Goal: Transaction & Acquisition: Book appointment/travel/reservation

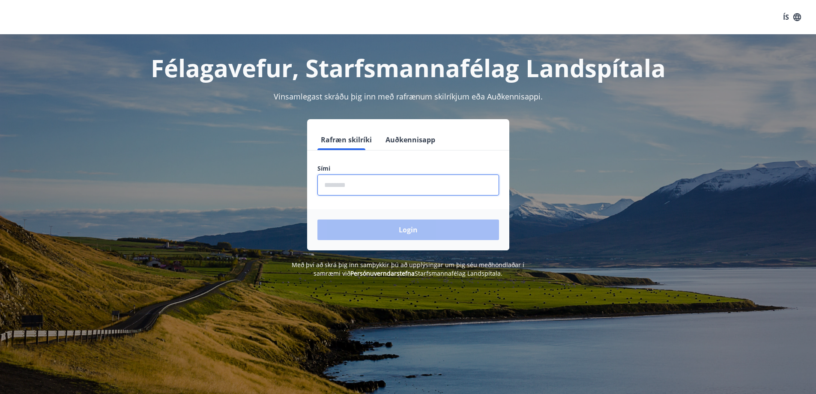
click at [390, 180] on input "phone" at bounding box center [408, 184] width 182 height 21
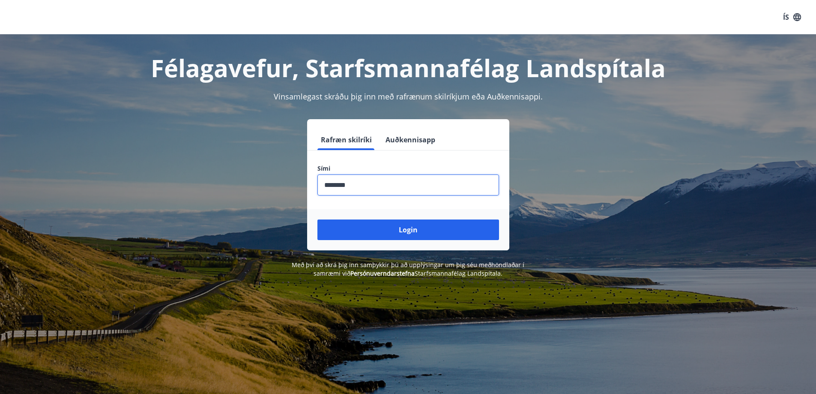
type input "********"
click at [317, 219] on button "Login" at bounding box center [408, 229] width 182 height 21
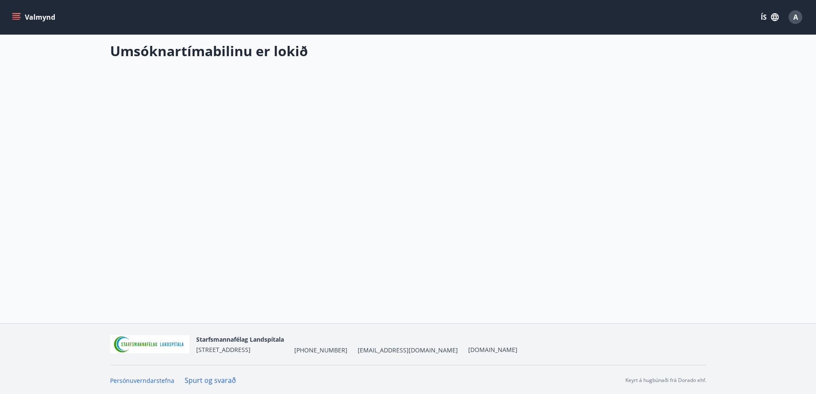
click at [12, 15] on button "Valmynd" at bounding box center [34, 16] width 48 height 15
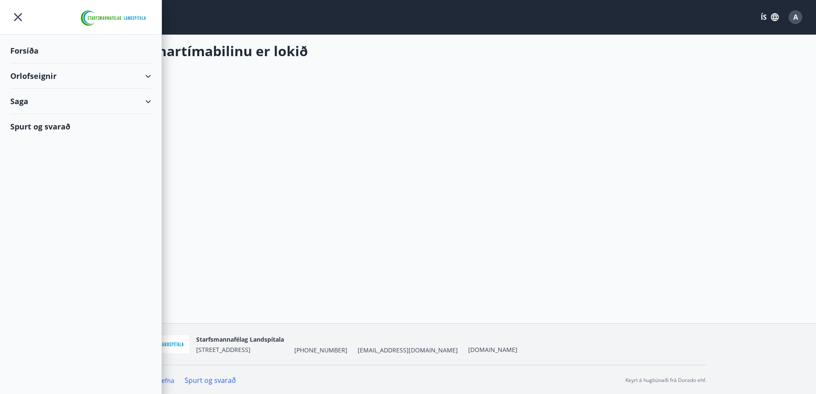
click at [31, 74] on div "Orlofseignir" at bounding box center [80, 75] width 141 height 25
click at [49, 114] on div "Bókunardagatal" at bounding box center [80, 116] width 127 height 18
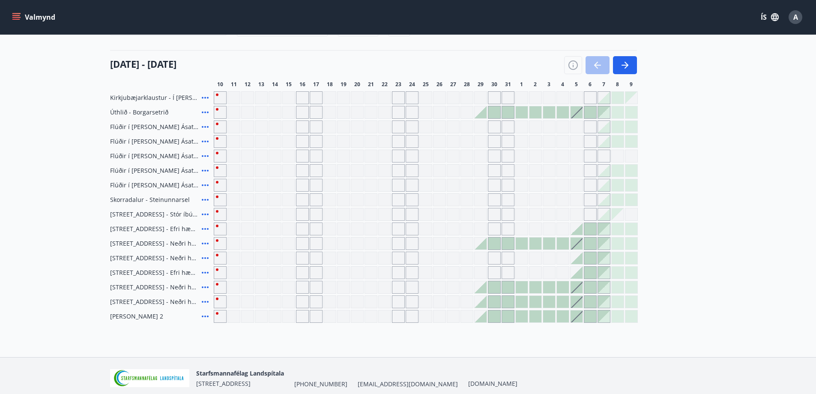
scroll to position [45, 0]
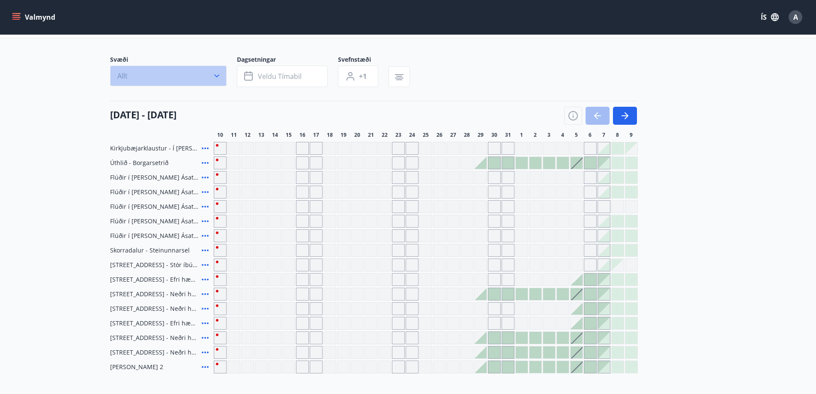
click at [208, 70] on button "Allt" at bounding box center [168, 76] width 116 height 21
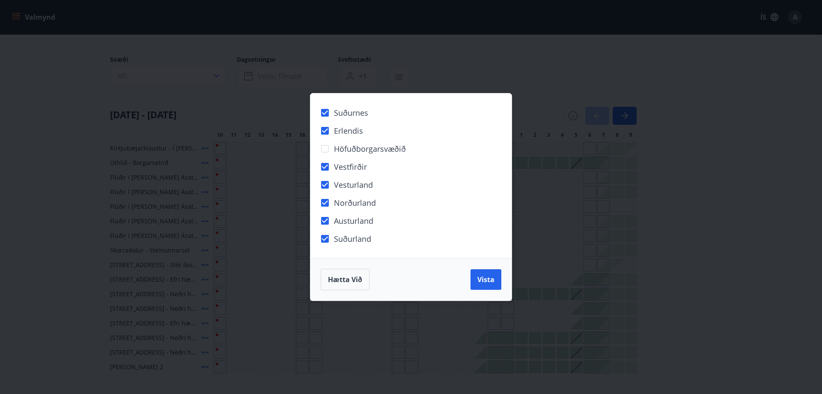
click at [503, 281] on div "Hætta við Vista" at bounding box center [410, 279] width 201 height 42
drag, startPoint x: 489, startPoint y: 280, endPoint x: 79, endPoint y: 86, distance: 453.8
click at [489, 280] on span "Vista" at bounding box center [485, 278] width 17 height 9
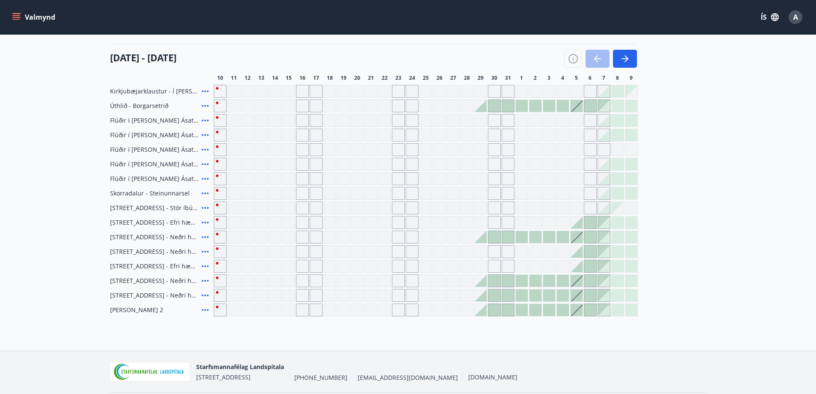
scroll to position [130, 0]
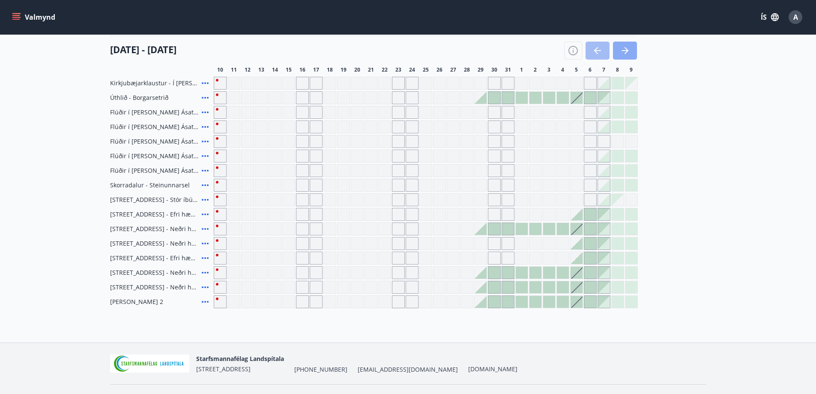
click at [630, 49] on button "button" at bounding box center [625, 51] width 24 height 18
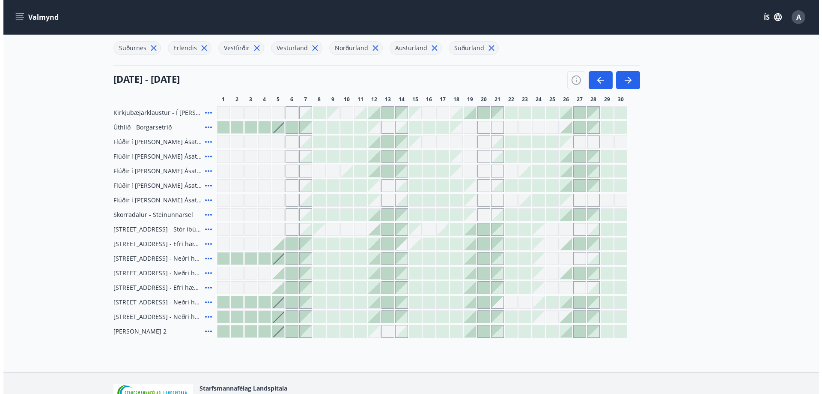
scroll to position [87, 0]
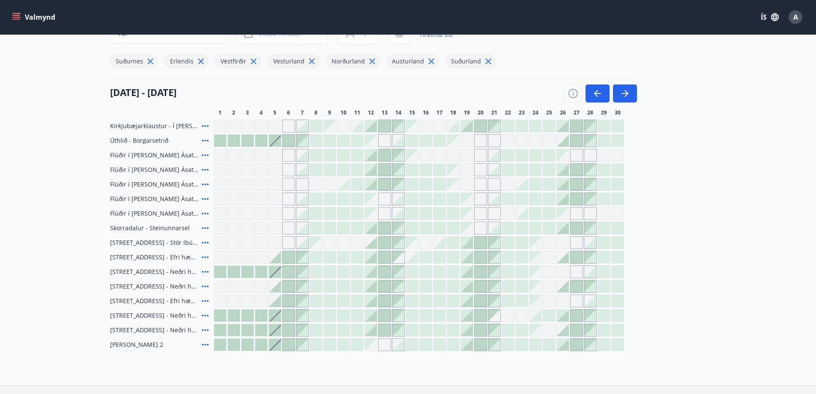
click at [402, 217] on div at bounding box center [398, 213] width 12 height 12
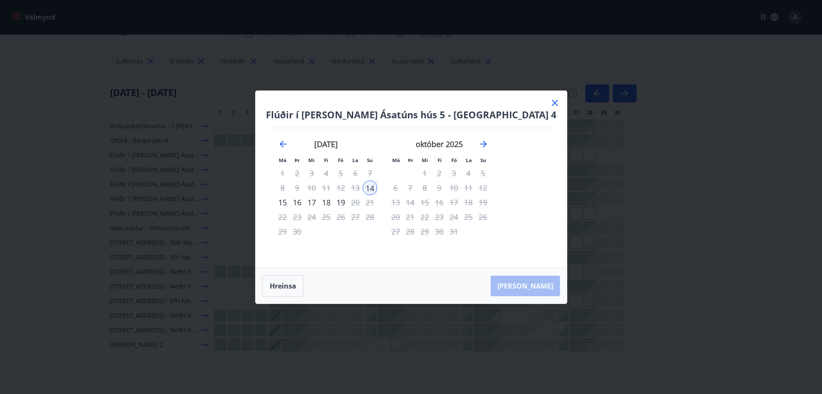
click at [319, 203] on div "17" at bounding box center [311, 202] width 15 height 15
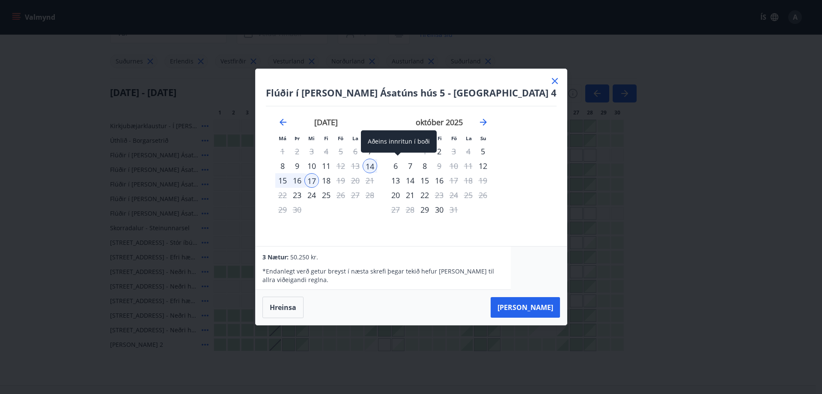
click at [377, 164] on div "14" at bounding box center [370, 165] width 15 height 15
click at [288, 120] on icon "Move backward to switch to the previous month." at bounding box center [283, 122] width 10 height 10
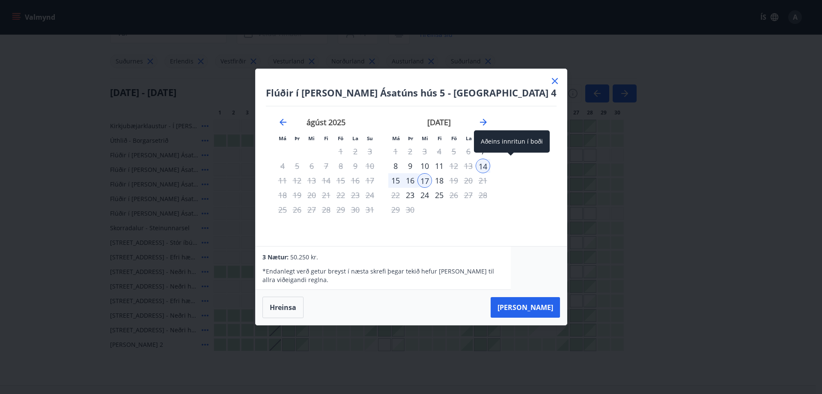
click at [490, 164] on div "14" at bounding box center [483, 165] width 15 height 15
click at [447, 176] on div "18" at bounding box center [439, 180] width 15 height 15
click at [461, 195] on div "26" at bounding box center [454, 195] width 15 height 15
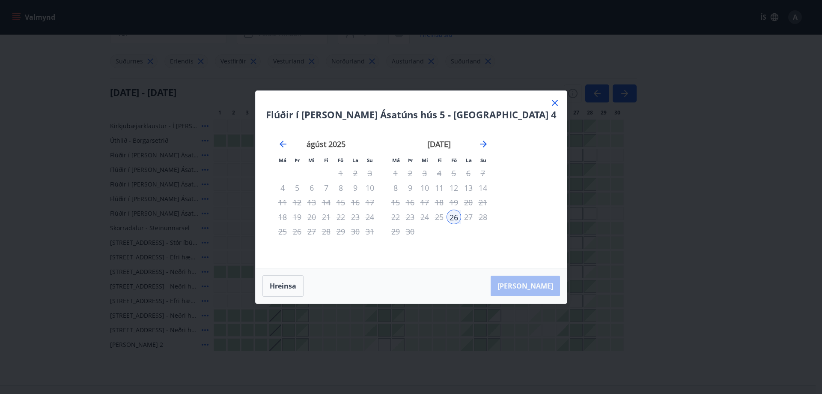
click at [490, 221] on div "28" at bounding box center [483, 216] width 15 height 15
click at [490, 219] on div "28" at bounding box center [483, 216] width 15 height 15
click at [490, 216] on div "28" at bounding box center [483, 216] width 15 height 15
click at [432, 220] on div "24" at bounding box center [425, 216] width 15 height 15
click at [432, 218] on div "24" at bounding box center [425, 216] width 15 height 15
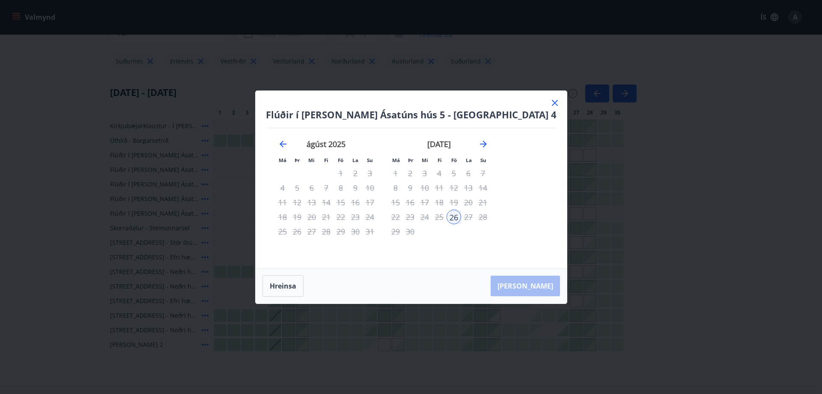
click at [490, 190] on div "14" at bounding box center [483, 187] width 15 height 15
drag, startPoint x: 295, startPoint y: 196, endPoint x: 325, endPoint y: 197, distance: 30.0
click at [297, 197] on div "júlí 2025 1 2 3 4 5 6 7 8 9 10 11 12 13 14 15 16 17 18 19 20 21 22 23 24 25 26 …" at bounding box center [383, 192] width 235 height 129
click at [489, 146] on icon "Move forward to switch to the next month." at bounding box center [483, 144] width 10 height 10
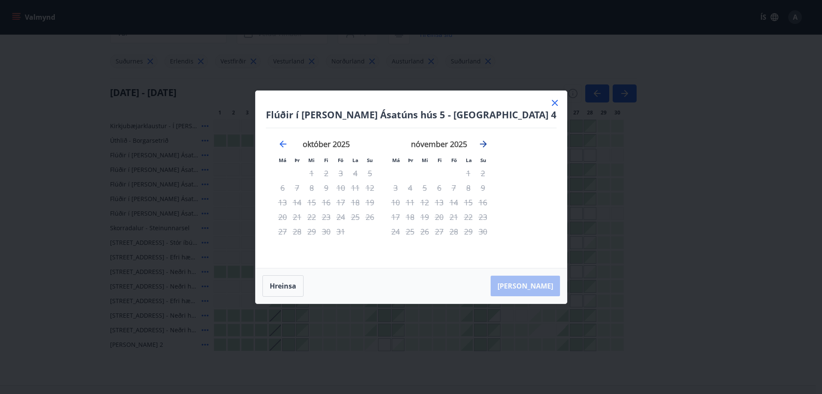
click at [489, 146] on icon "Move forward to switch to the next month." at bounding box center [483, 144] width 10 height 10
click at [550, 98] on icon at bounding box center [555, 103] width 10 height 10
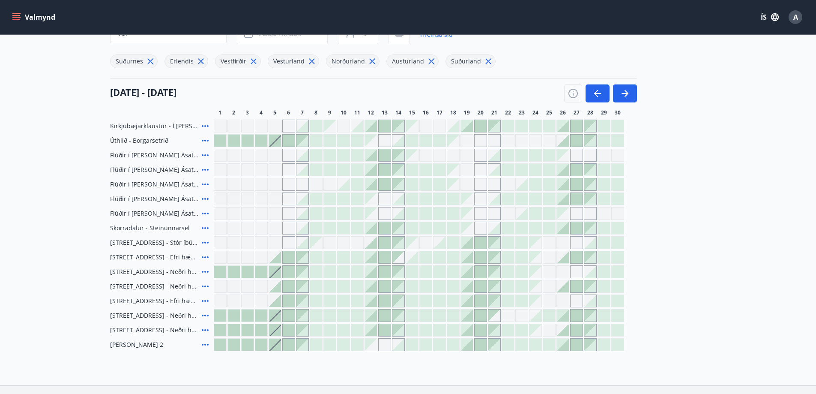
click at [202, 156] on icon at bounding box center [205, 155] width 10 height 10
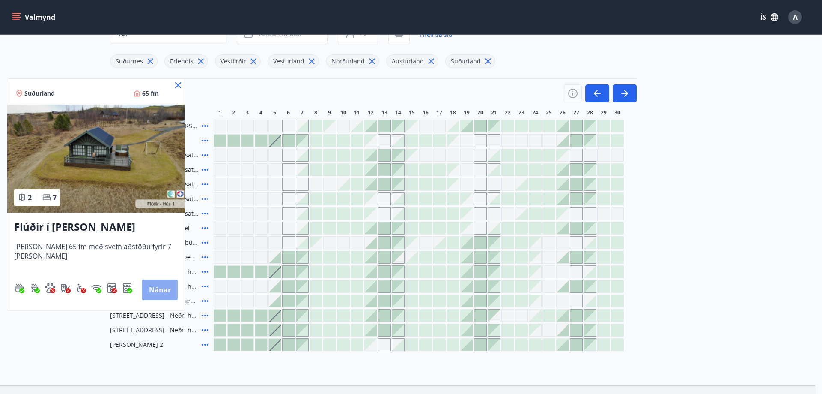
click at [163, 289] on button "Nánar" at bounding box center [160, 289] width 36 height 21
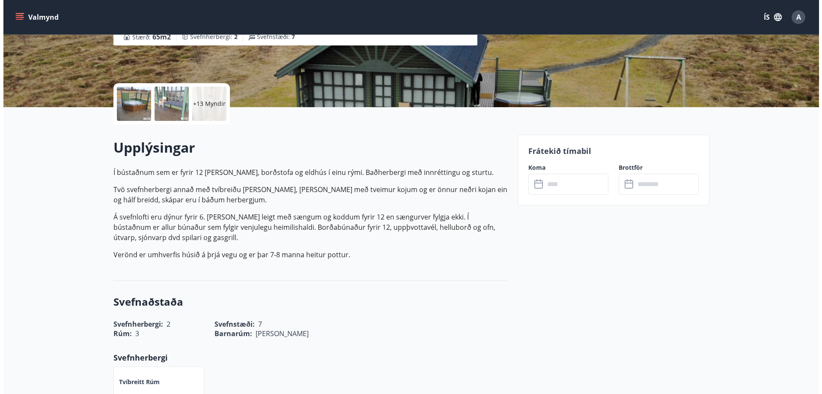
scroll to position [86, 0]
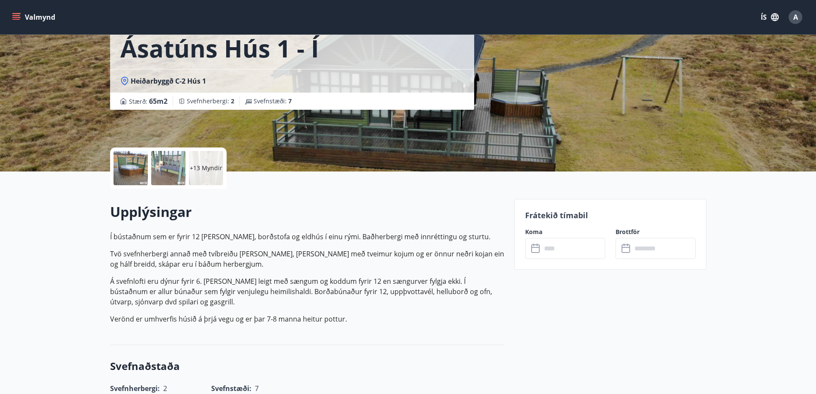
click at [203, 165] on p "+13 Myndir" at bounding box center [206, 168] width 33 height 9
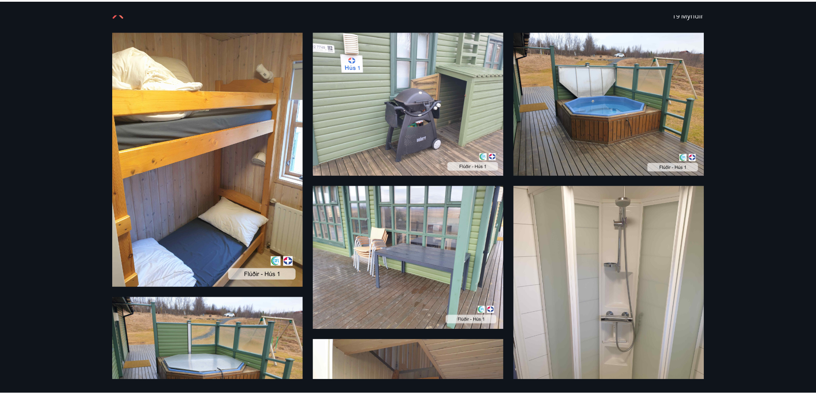
scroll to position [0, 0]
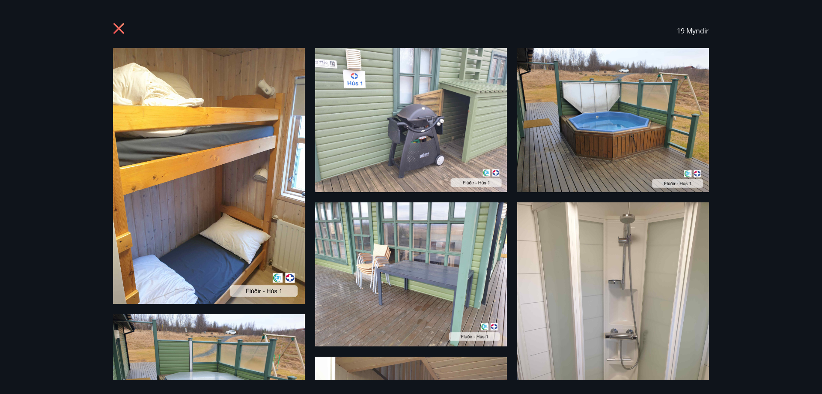
click at [119, 26] on icon at bounding box center [120, 30] width 14 height 14
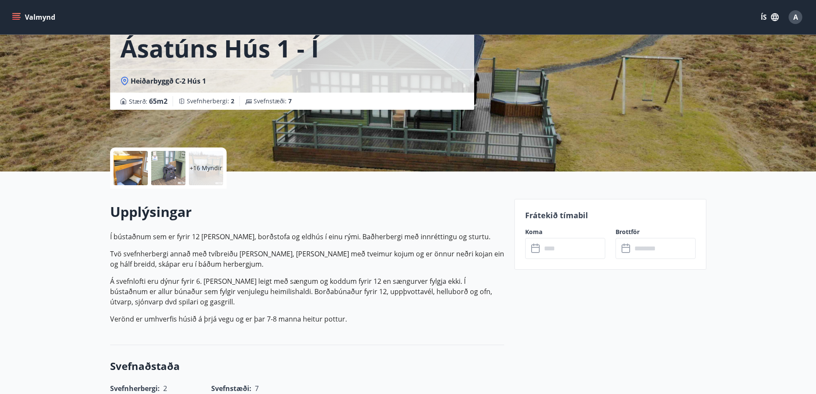
click at [555, 244] on input "text" at bounding box center [573, 248] width 64 height 21
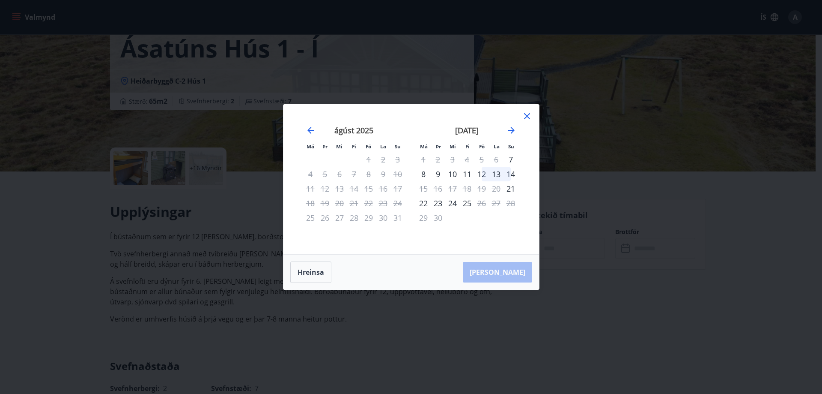
click at [451, 226] on div "september 2025 1 2 3 4 5 6 7 8 9 10 11 12 13 14 15 16 17 18 19 20 21 22 23 24 2…" at bounding box center [467, 184] width 113 height 140
click at [509, 134] on icon "Move forward to switch to the next month." at bounding box center [511, 130] width 10 height 10
click at [312, 130] on icon "Move backward to switch to the previous month." at bounding box center [310, 130] width 7 height 7
click at [481, 176] on div "12" at bounding box center [481, 174] width 15 height 15
click at [524, 117] on icon at bounding box center [527, 116] width 10 height 10
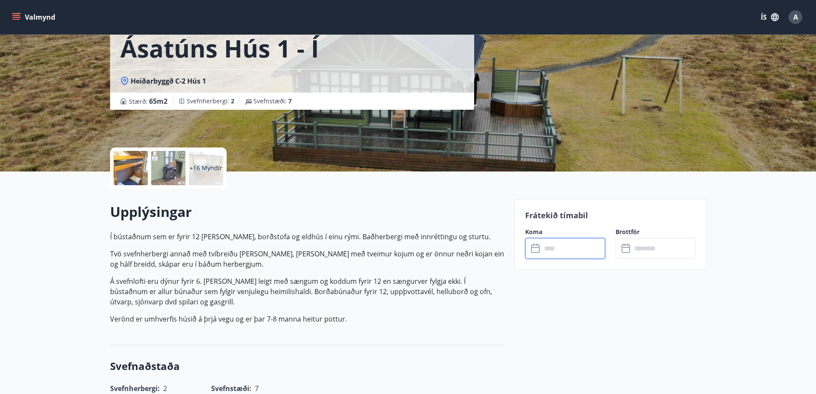
click at [552, 249] on input "text" at bounding box center [573, 248] width 64 height 21
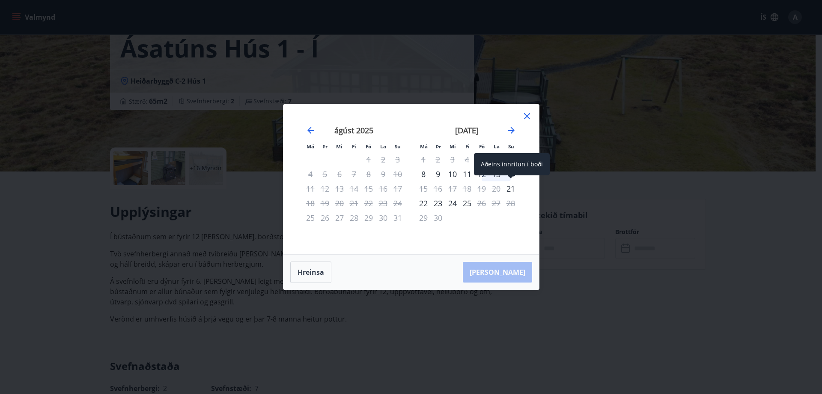
click at [498, 174] on div "Aðeins innritun í boði" at bounding box center [512, 164] width 76 height 22
click at [497, 178] on div "Aðeins innritun í boði" at bounding box center [512, 167] width 76 height 28
click at [499, 174] on div "Aðeins innritun í boði" at bounding box center [512, 164] width 76 height 22
click at [531, 116] on icon at bounding box center [527, 116] width 10 height 10
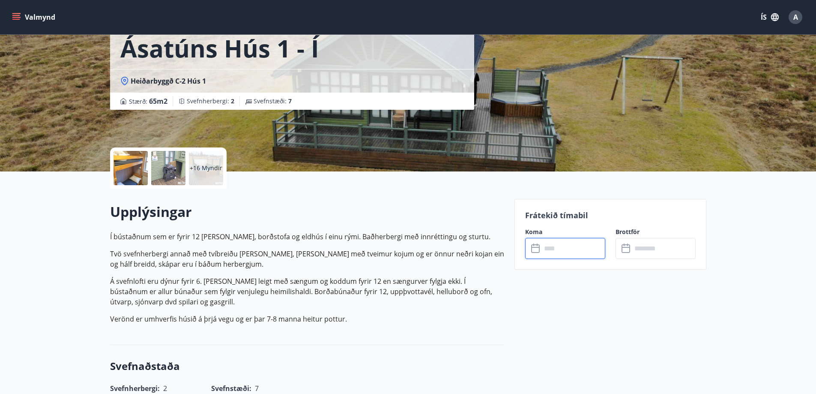
click at [555, 253] on input "text" at bounding box center [573, 248] width 64 height 21
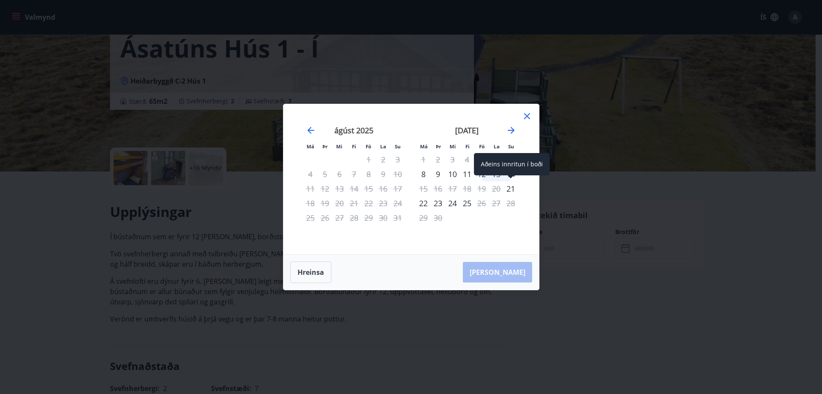
click at [496, 173] on div "Aðeins innritun í boði" at bounding box center [512, 164] width 76 height 22
click at [530, 120] on icon at bounding box center [527, 116] width 10 height 10
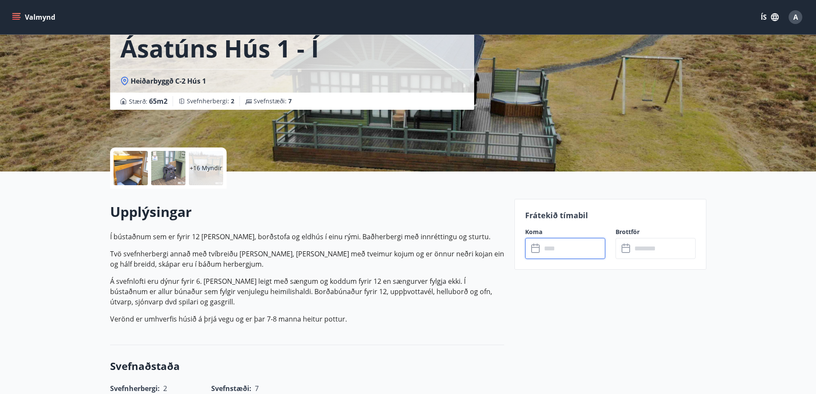
click at [545, 256] on input "text" at bounding box center [573, 248] width 64 height 21
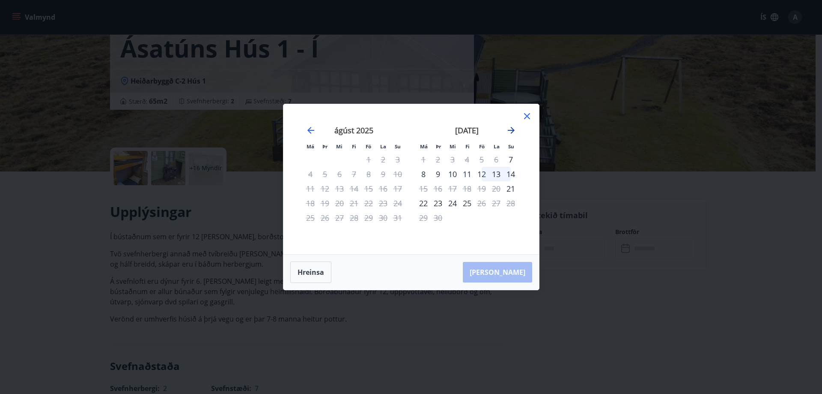
click at [510, 131] on icon "Move forward to switch to the next month." at bounding box center [511, 130] width 7 height 7
click at [510, 132] on icon "Move forward to switch to the next month." at bounding box center [511, 130] width 10 height 10
click at [371, 175] on div "10" at bounding box center [368, 174] width 15 height 15
click at [399, 174] on div "12" at bounding box center [398, 174] width 15 height 15
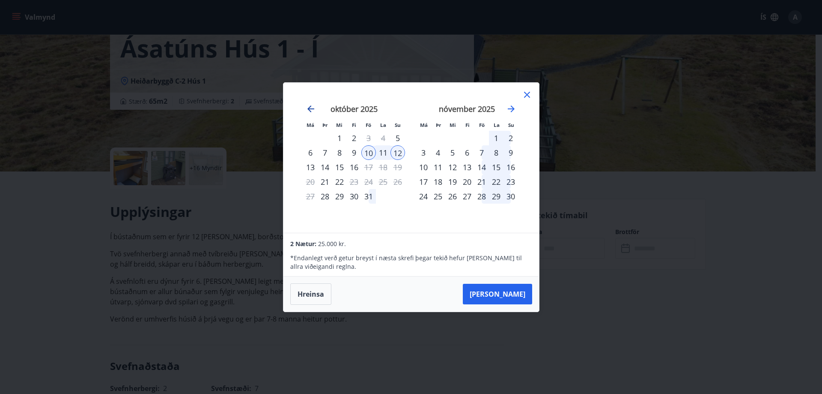
click at [314, 109] on icon "Move backward to switch to the previous month." at bounding box center [311, 109] width 10 height 10
click at [372, 152] on div "12" at bounding box center [368, 152] width 15 height 15
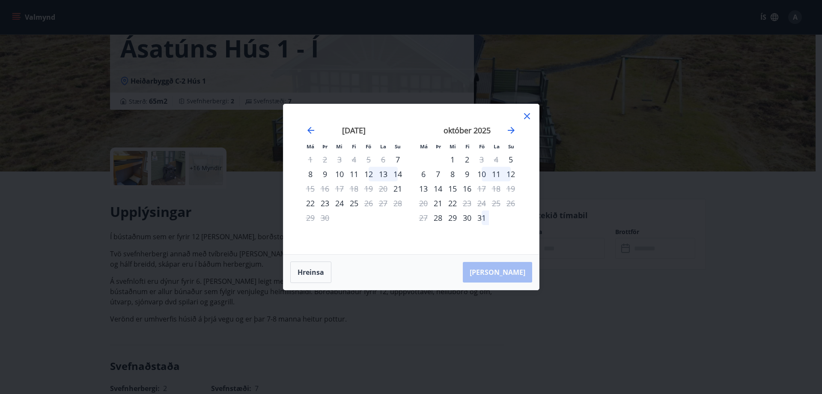
click at [400, 171] on div "14" at bounding box center [398, 174] width 15 height 15
click at [370, 175] on div "12" at bounding box center [368, 174] width 15 height 15
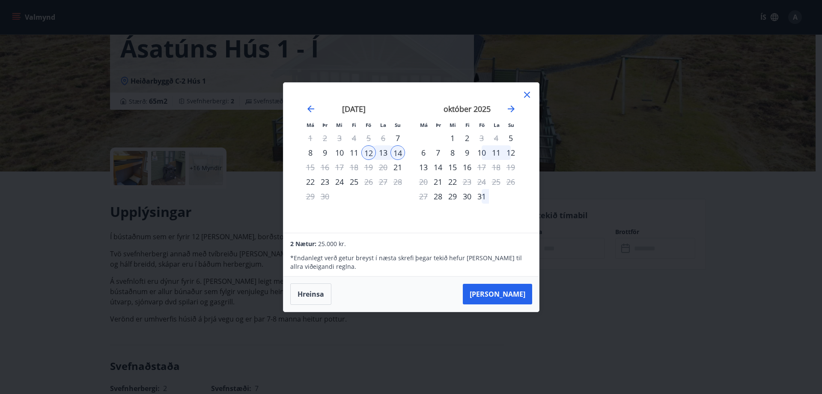
click at [524, 98] on icon at bounding box center [527, 94] width 10 height 10
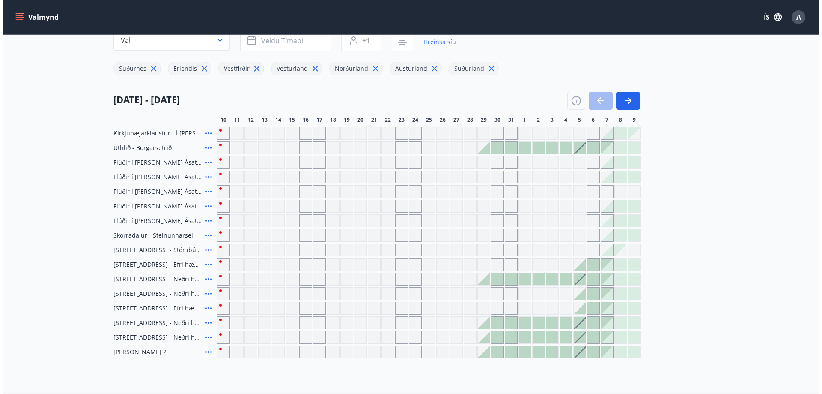
scroll to position [87, 0]
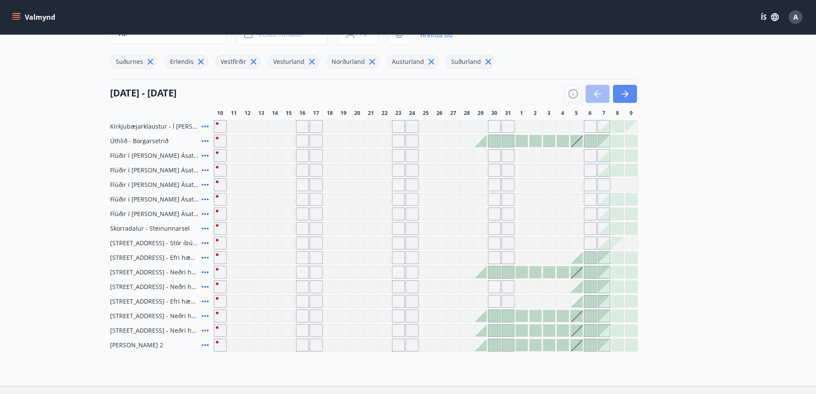
click at [624, 85] on button "button" at bounding box center [625, 94] width 24 height 18
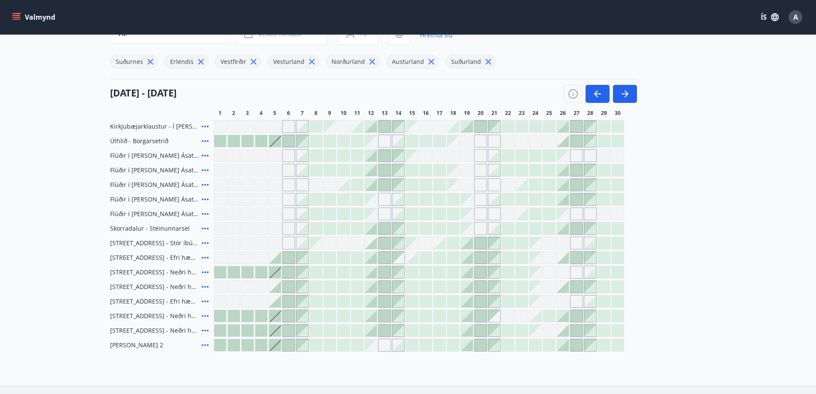
click at [205, 184] on icon at bounding box center [205, 184] width 10 height 10
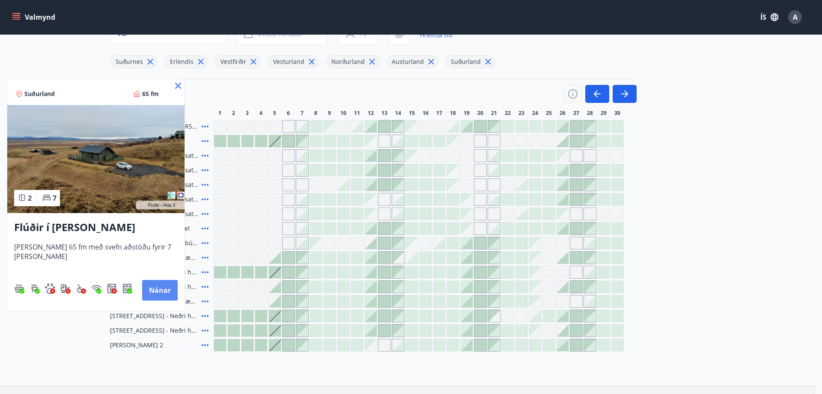
click at [167, 288] on button "Nánar" at bounding box center [160, 290] width 36 height 21
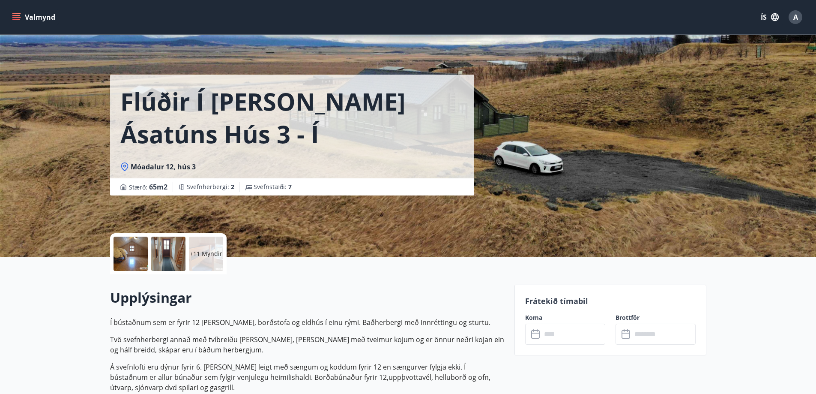
click at [130, 256] on div at bounding box center [130, 253] width 34 height 34
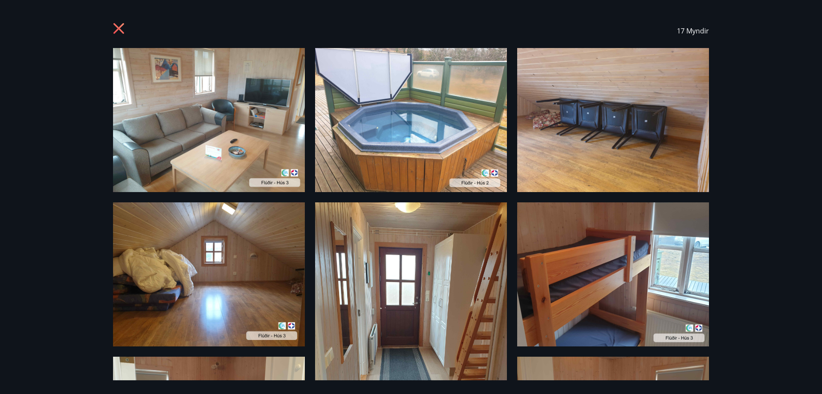
click at [118, 25] on icon at bounding box center [120, 30] width 14 height 14
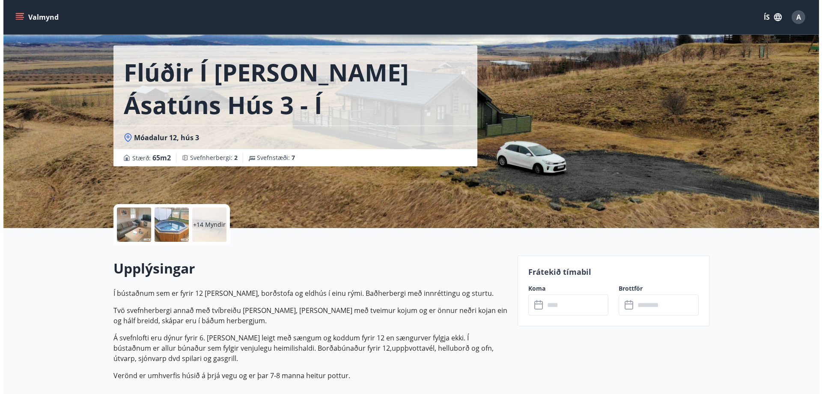
scroll to position [43, 0]
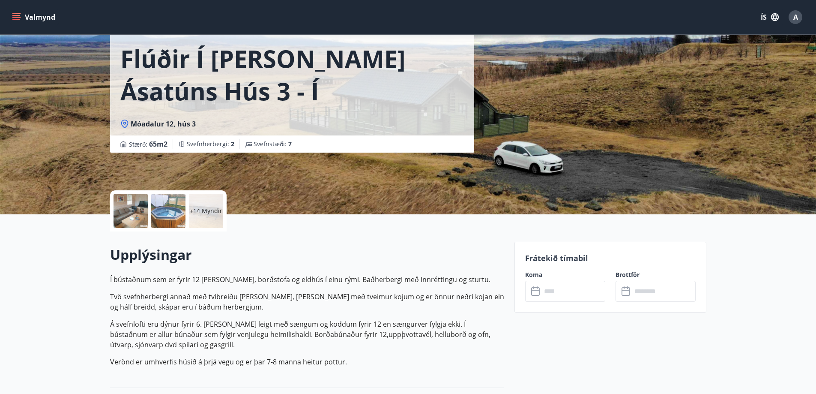
click at [547, 283] on input "text" at bounding box center [573, 290] width 64 height 21
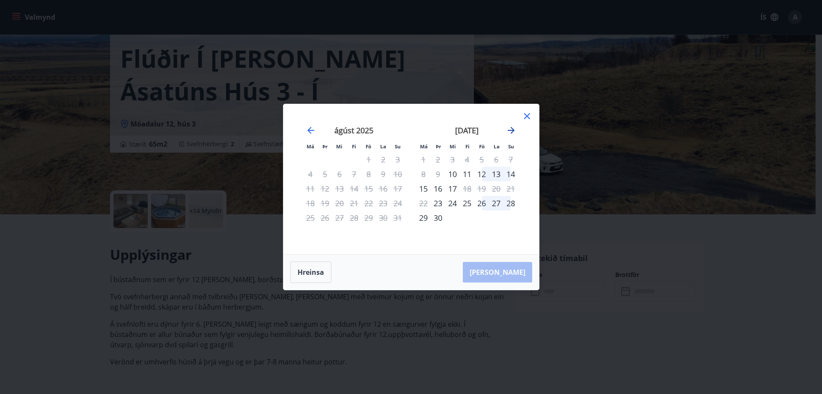
click at [512, 131] on icon "Move forward to switch to the next month." at bounding box center [511, 130] width 7 height 7
click at [482, 158] on div "3" at bounding box center [481, 159] width 15 height 15
click at [510, 159] on div "5" at bounding box center [511, 159] width 15 height 15
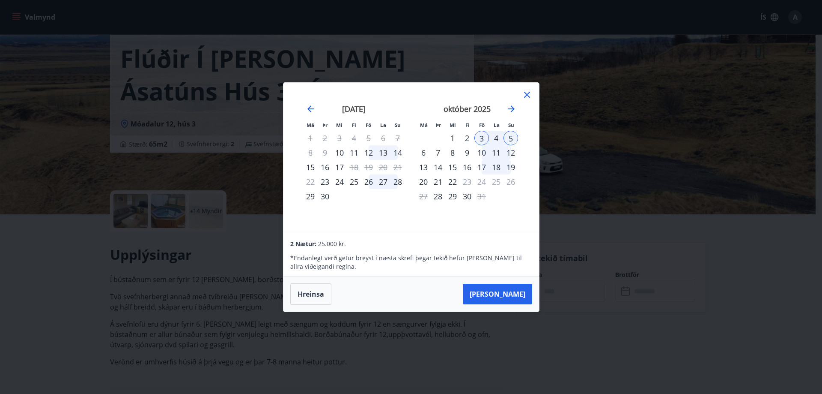
click at [528, 93] on icon at bounding box center [527, 95] width 6 height 6
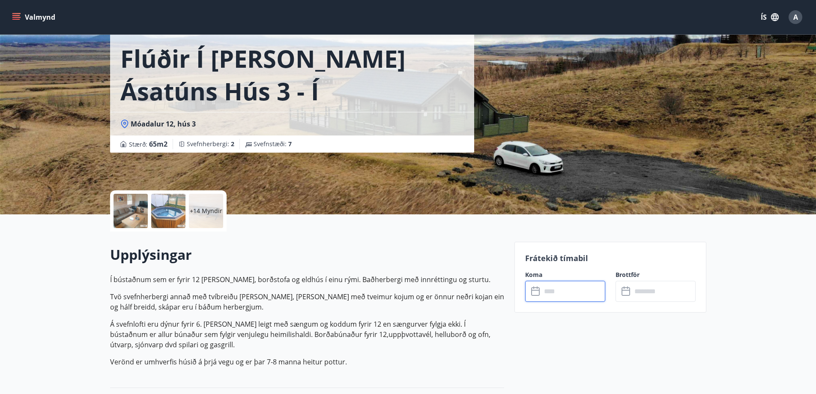
click at [133, 212] on div at bounding box center [130, 211] width 34 height 34
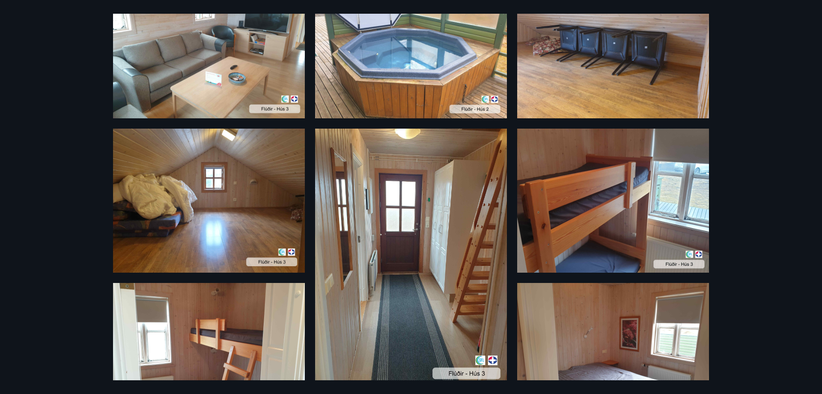
scroll to position [0, 0]
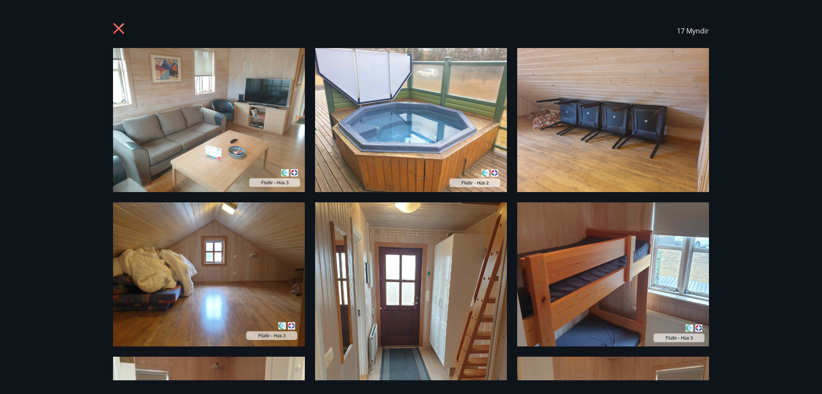
click at [117, 27] on icon at bounding box center [118, 28] width 11 height 11
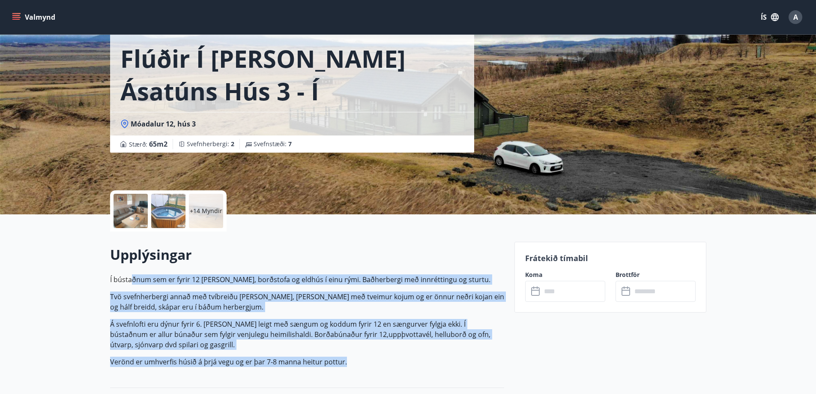
drag, startPoint x: 137, startPoint y: 282, endPoint x: 378, endPoint y: 357, distance: 252.1
click at [378, 357] on p "Í bústaðnum sem er fyrir 12 er stofa, borðstofa og eldhús í einu rými. Baðherbe…" at bounding box center [307, 320] width 394 height 92
click at [378, 357] on p "Verönd er umhverfis húsið á þrjá vegu og er þar 7-8 manna heitur pottur." at bounding box center [307, 361] width 394 height 10
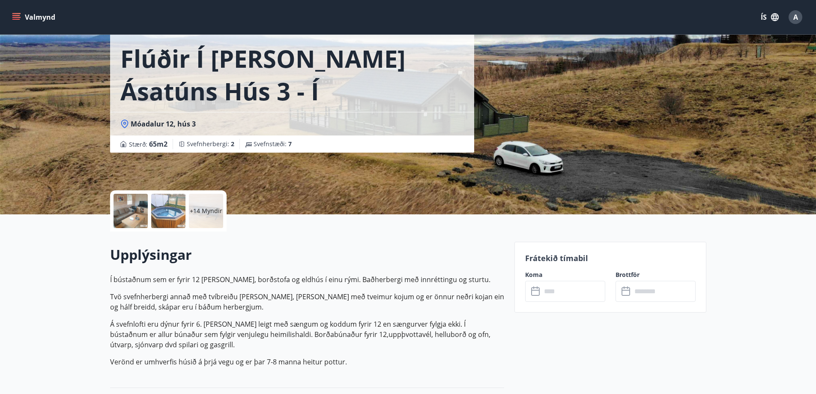
click at [203, 216] on div "+14 Myndir" at bounding box center [206, 211] width 34 height 34
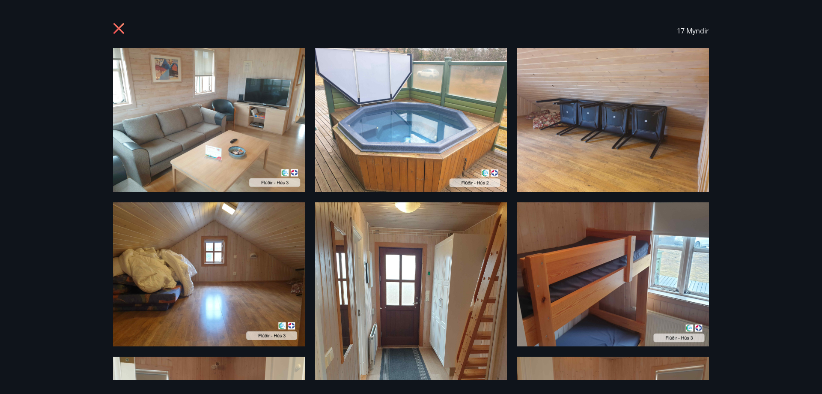
click at [111, 28] on div "17 Myndir" at bounding box center [411, 31] width 617 height 34
click at [114, 28] on icon at bounding box center [120, 30] width 14 height 14
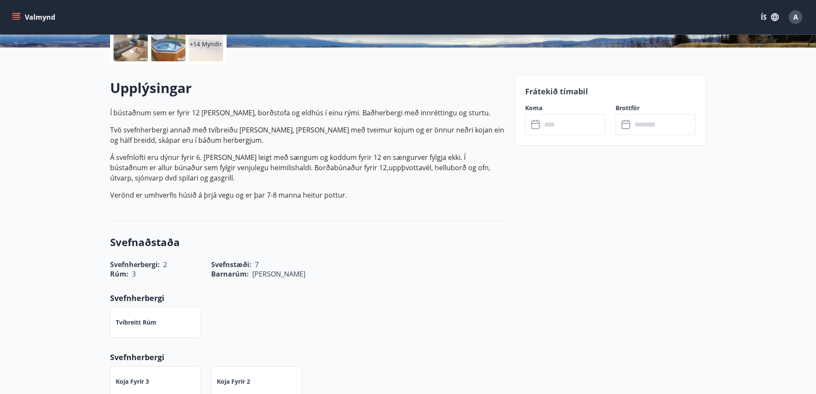
scroll to position [214, 0]
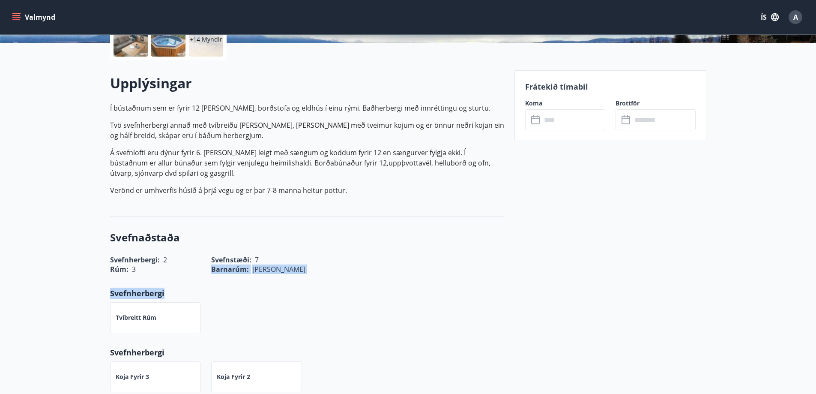
drag, startPoint x: 242, startPoint y: 262, endPoint x: 283, endPoint y: 280, distance: 44.9
click at [283, 280] on div "Svefnaðstaða Svefnherbergi : 2 Svefnstæði : 7 Rúm : 3 Barnarúm : Já Svefnherber…" at bounding box center [307, 311] width 394 height 190
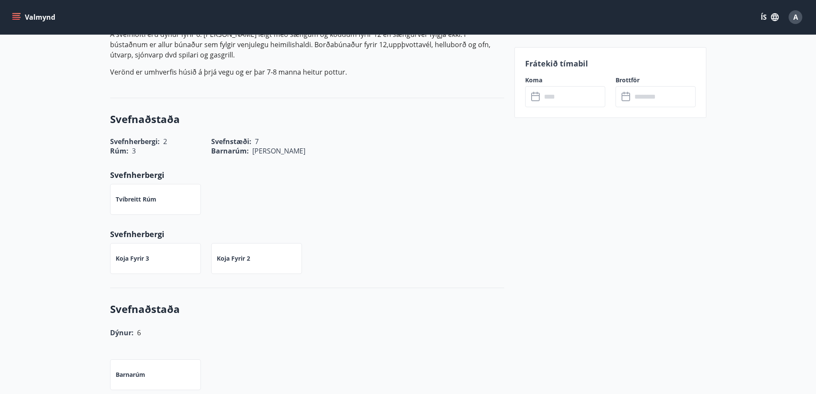
scroll to position [343, 0]
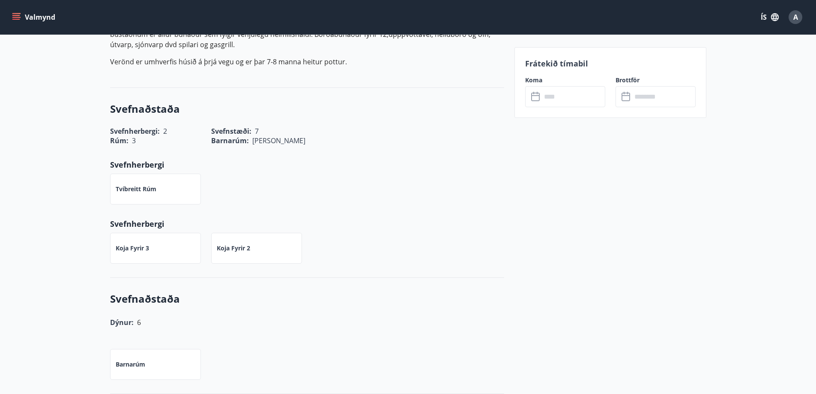
click at [130, 256] on div "Koja fyrir 3" at bounding box center [155, 248] width 91 height 31
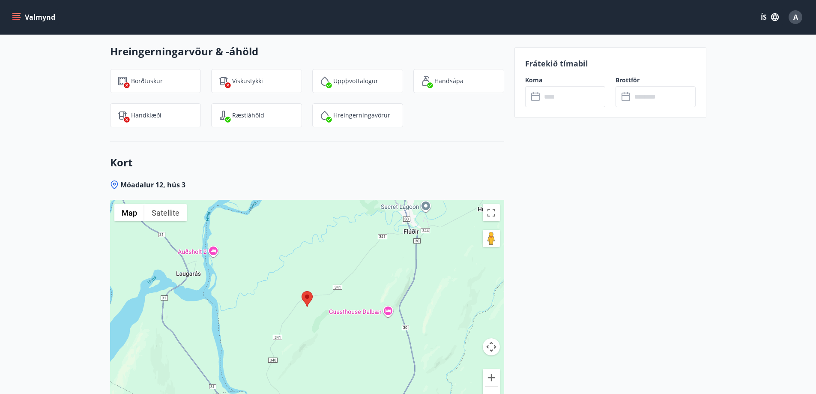
scroll to position [1103, 0]
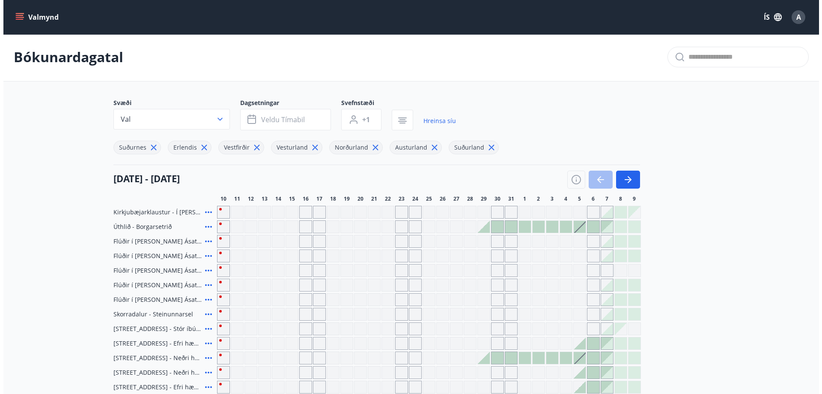
scroll to position [151, 0]
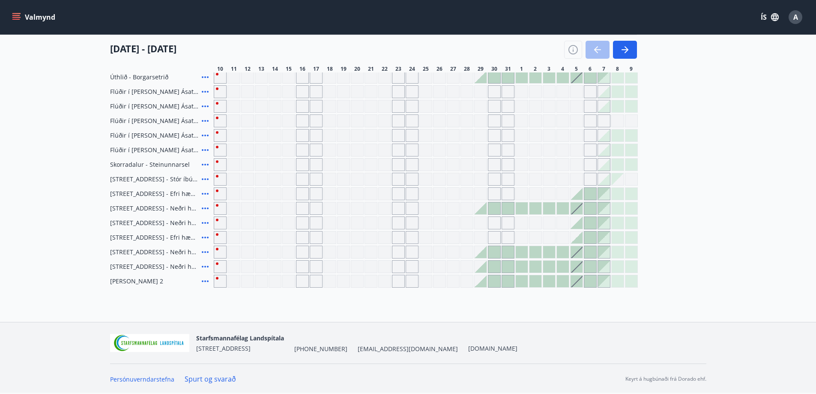
click at [205, 122] on icon at bounding box center [205, 121] width 10 height 10
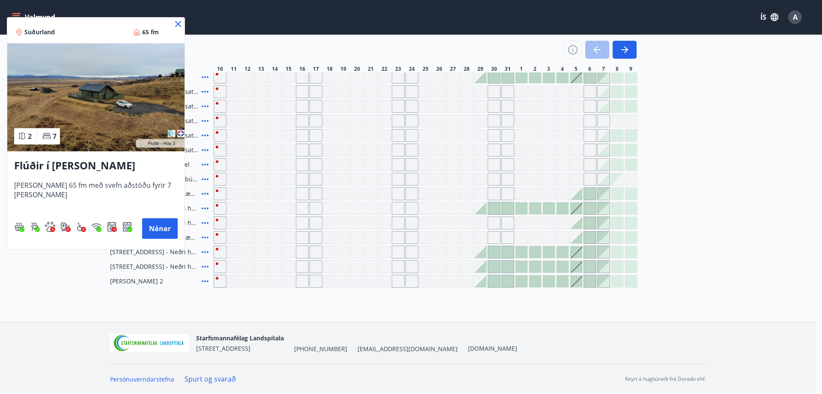
click at [176, 24] on icon at bounding box center [178, 24] width 10 height 10
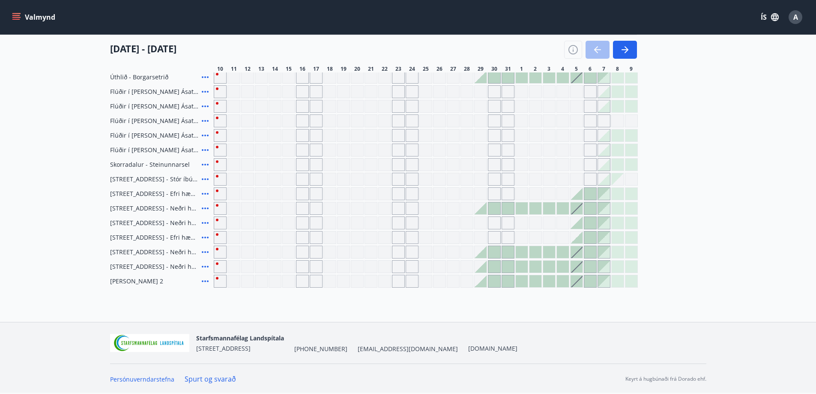
click at [155, 231] on div "Hrafnagilsstræti 26 - Efri hæð Stór íbúð 1" at bounding box center [160, 237] width 100 height 13
click at [206, 120] on icon at bounding box center [205, 121] width 10 height 10
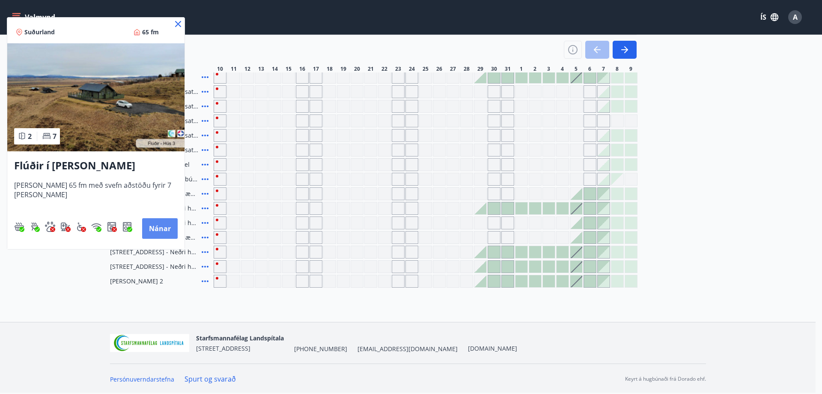
click at [164, 230] on button "Nánar" at bounding box center [160, 228] width 36 height 21
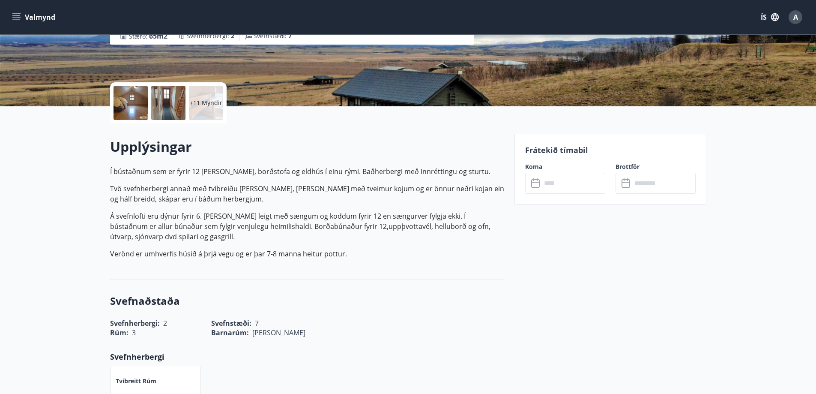
scroll to position [128, 0]
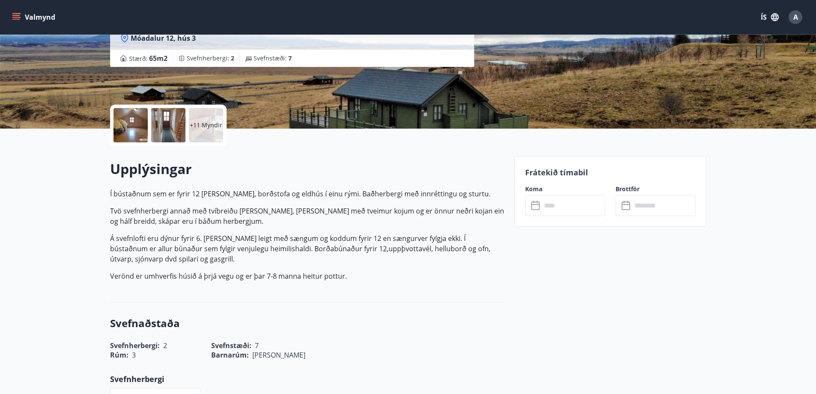
click at [548, 204] on input "text" at bounding box center [573, 205] width 64 height 21
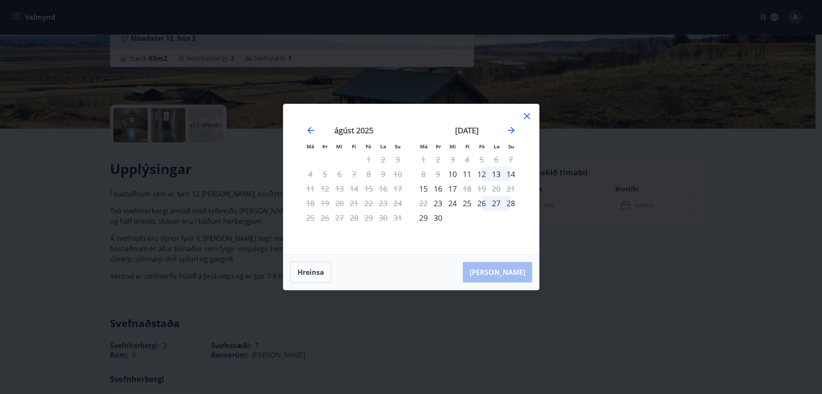
click at [505, 130] on div "september 2025" at bounding box center [467, 133] width 102 height 38
click at [511, 130] on icon "Move forward to switch to the next month." at bounding box center [511, 130] width 7 height 7
click at [309, 128] on icon "Move backward to switch to the previous month." at bounding box center [311, 130] width 10 height 10
click at [513, 128] on icon "Move forward to switch to the next month." at bounding box center [511, 130] width 7 height 7
click at [482, 155] on div "3" at bounding box center [481, 159] width 15 height 15
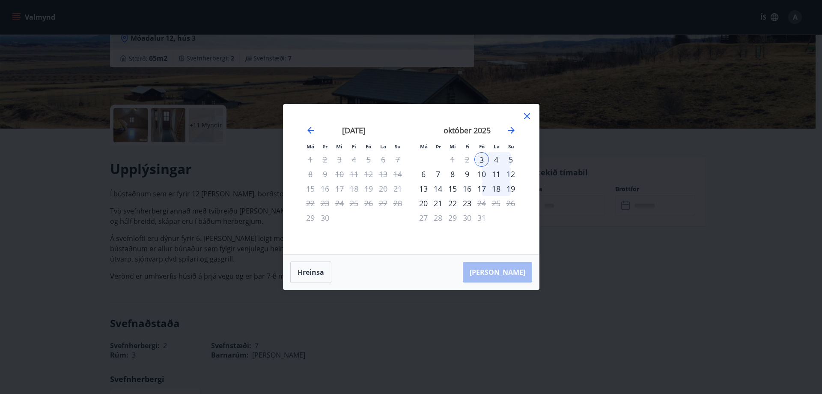
click at [507, 158] on div "5" at bounding box center [511, 159] width 15 height 15
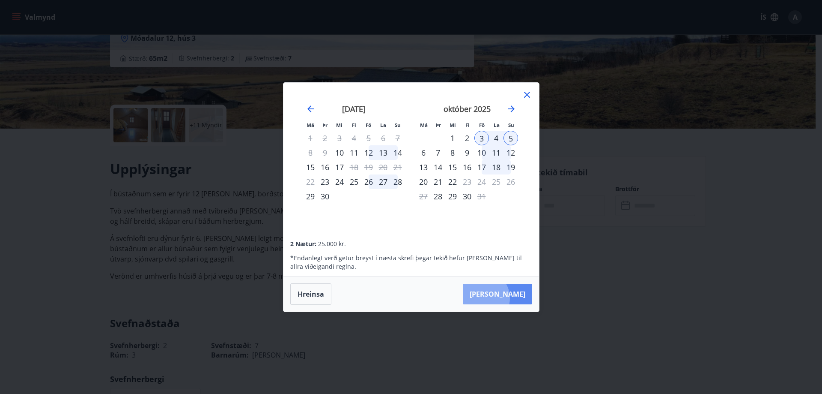
click at [509, 298] on button "Taka Frá" at bounding box center [497, 293] width 69 height 21
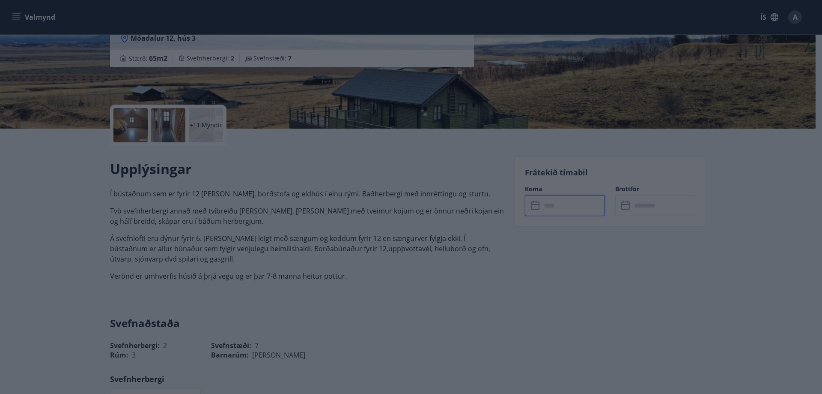
type input "******"
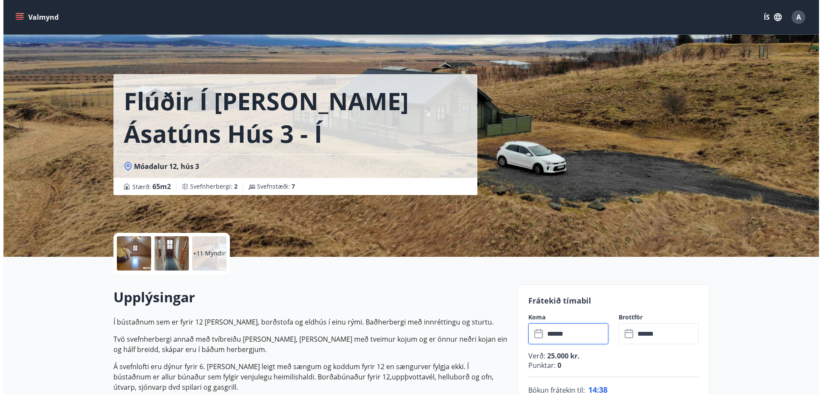
scroll to position [0, 0]
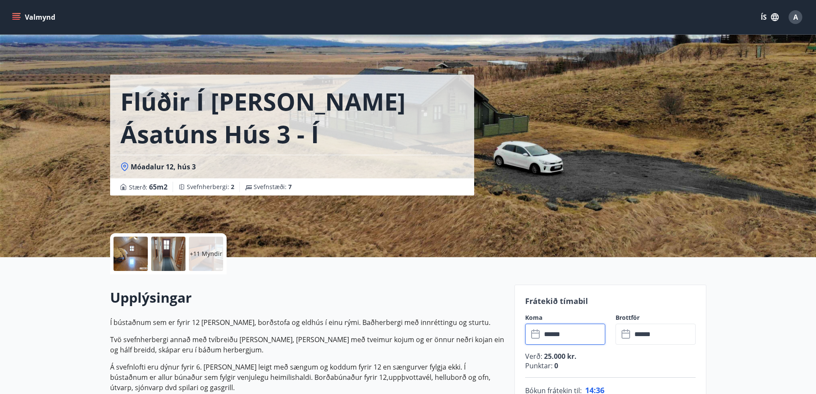
click at [202, 258] on div "+11 Myndir" at bounding box center [206, 253] width 34 height 34
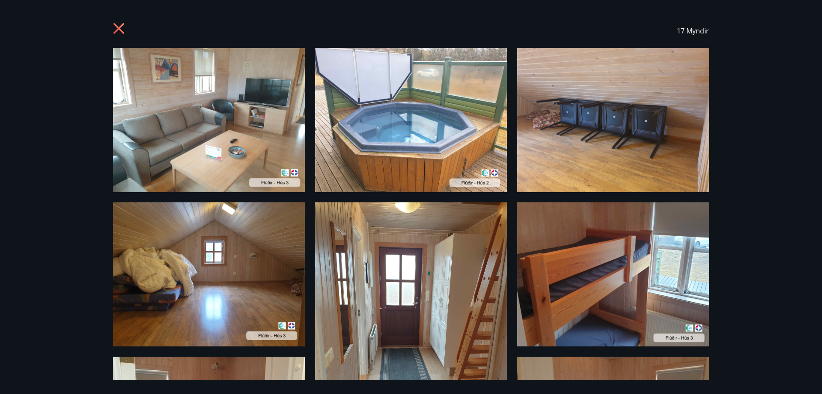
click at [114, 18] on div "17 Myndir" at bounding box center [411, 31] width 596 height 34
click at [116, 25] on icon at bounding box center [118, 28] width 11 height 11
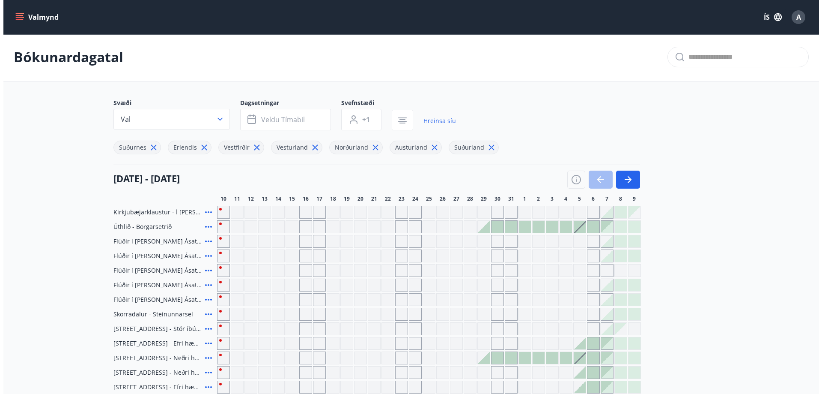
scroll to position [87, 0]
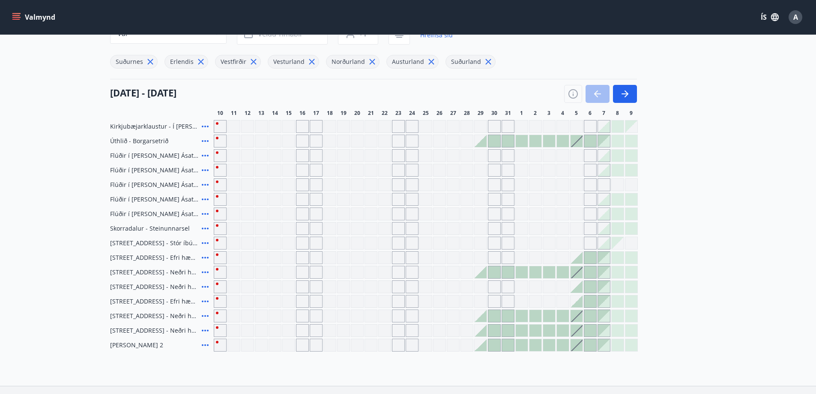
click at [205, 212] on icon at bounding box center [205, 214] width 10 height 10
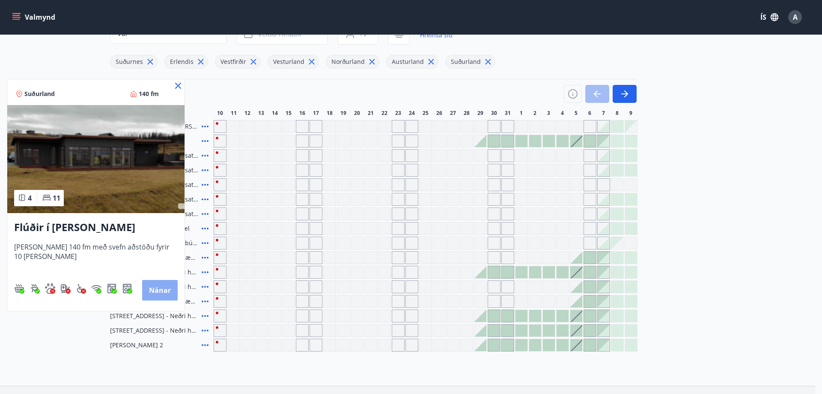
click at [161, 289] on button "Nánar" at bounding box center [160, 290] width 36 height 21
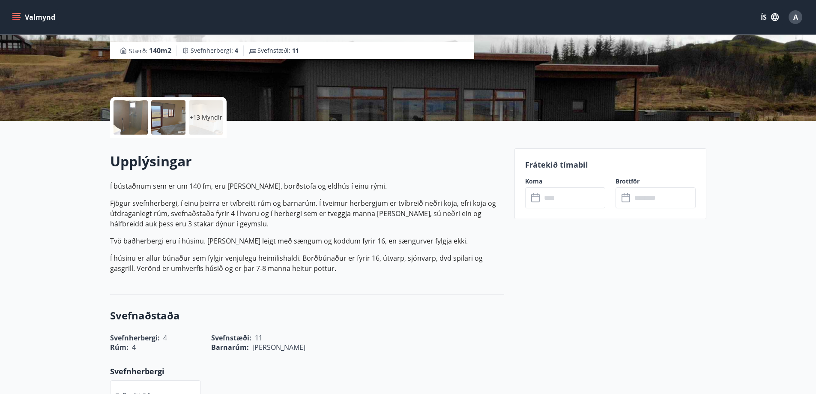
scroll to position [86, 0]
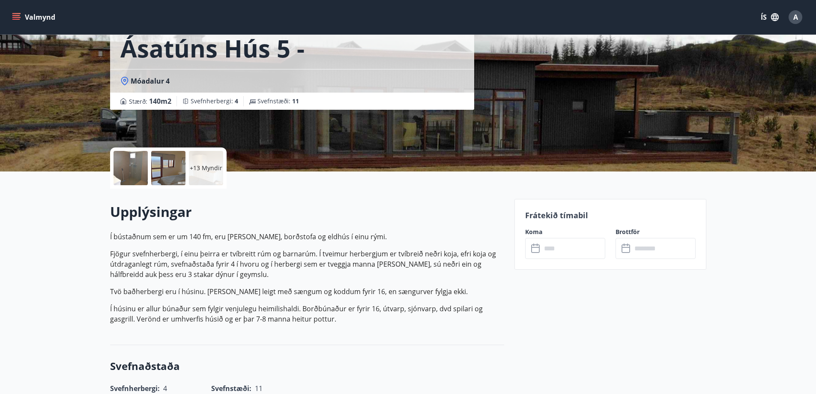
click at [577, 257] on input "text" at bounding box center [573, 248] width 64 height 21
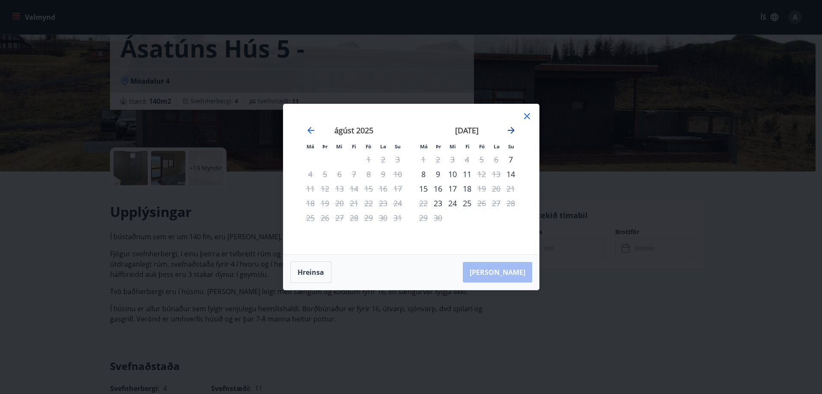
click at [516, 133] on icon "Move forward to switch to the next month." at bounding box center [511, 130] width 10 height 10
click at [308, 132] on icon "Move backward to switch to the previous month." at bounding box center [311, 130] width 10 height 10
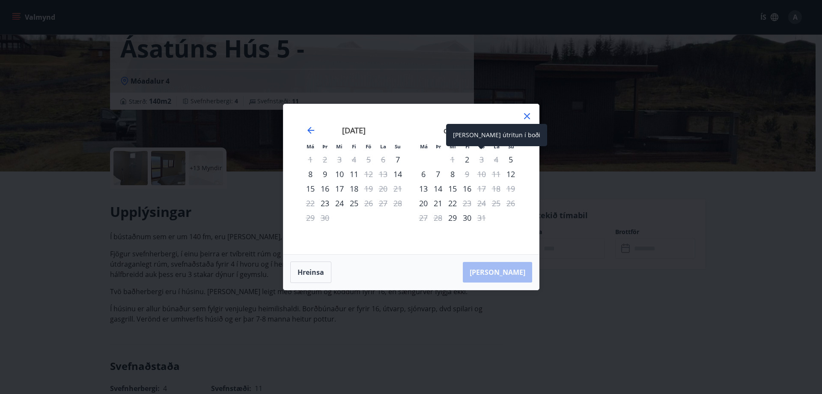
click at [481, 160] on div "3" at bounding box center [481, 159] width 15 height 15
click at [480, 158] on div "3" at bounding box center [481, 159] width 15 height 15
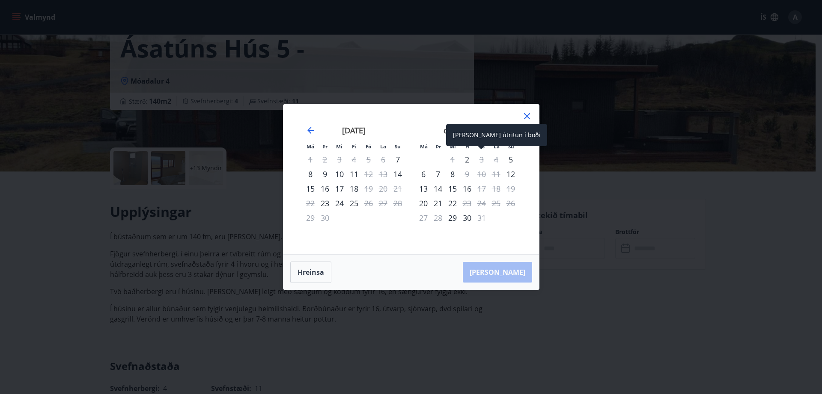
drag, startPoint x: 480, startPoint y: 158, endPoint x: 496, endPoint y: 158, distance: 15.9
click at [483, 158] on div "3" at bounding box center [481, 159] width 15 height 15
click at [512, 161] on div "5" at bounding box center [511, 159] width 15 height 15
click at [483, 158] on div "3" at bounding box center [481, 159] width 15 height 15
click at [479, 160] on div "3" at bounding box center [481, 159] width 15 height 15
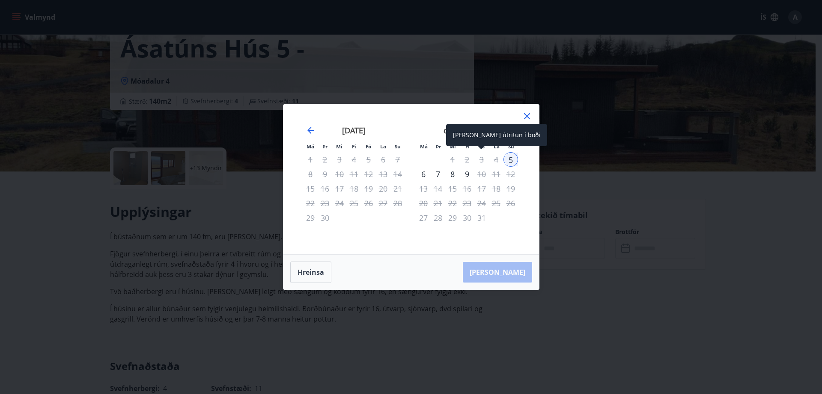
click at [479, 160] on div "3" at bounding box center [481, 159] width 15 height 15
click at [526, 117] on icon at bounding box center [527, 116] width 6 height 6
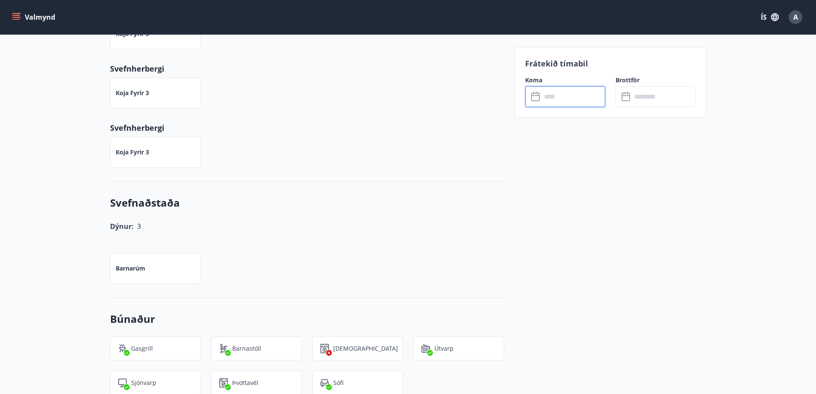
scroll to position [385, 0]
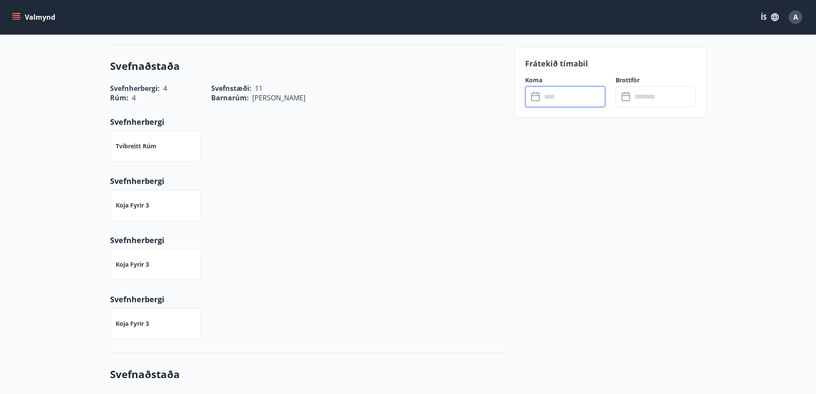
click at [548, 92] on input "text" at bounding box center [573, 96] width 64 height 21
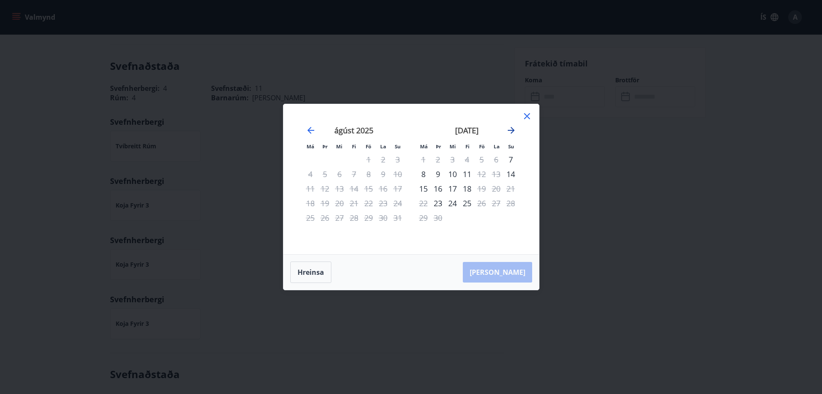
click at [509, 129] on icon "Move forward to switch to the next month." at bounding box center [511, 130] width 10 height 10
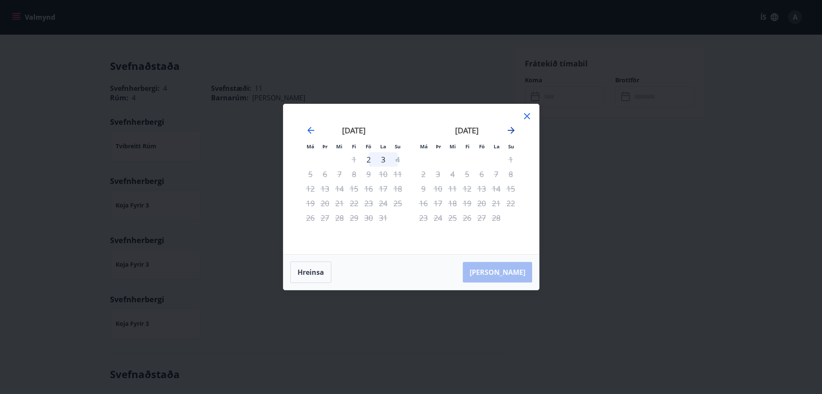
click at [509, 129] on icon "Move forward to switch to the next month." at bounding box center [511, 130] width 10 height 10
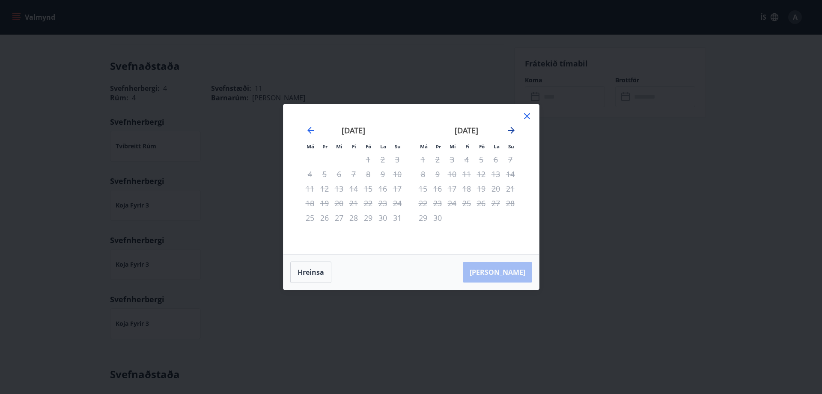
click at [509, 129] on icon "Move forward to switch to the next month." at bounding box center [511, 130] width 10 height 10
click at [523, 112] on icon at bounding box center [527, 116] width 10 height 10
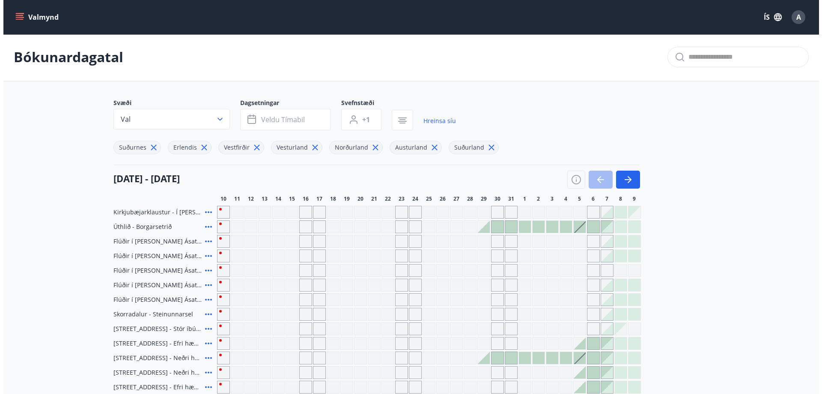
scroll to position [151, 0]
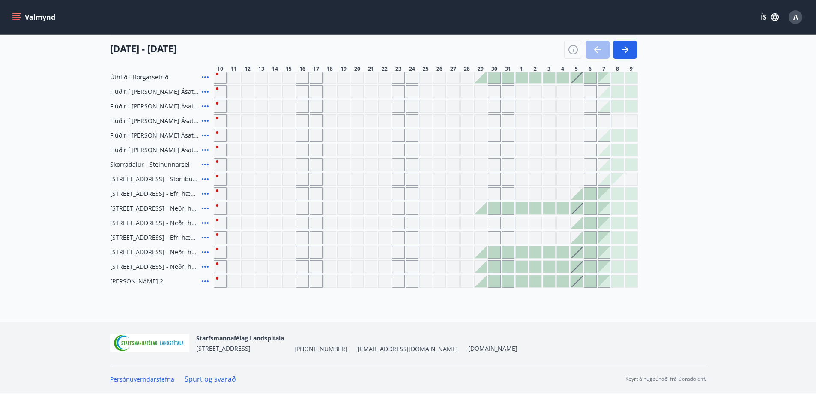
click at [203, 90] on icon at bounding box center [205, 92] width 10 height 10
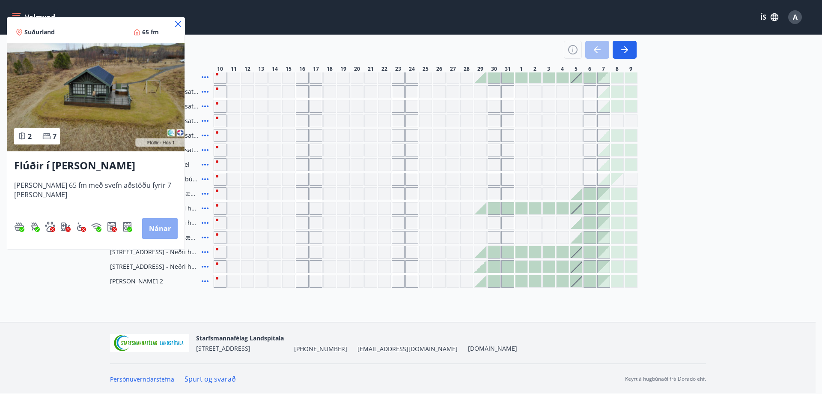
click at [167, 230] on button "Nánar" at bounding box center [160, 228] width 36 height 21
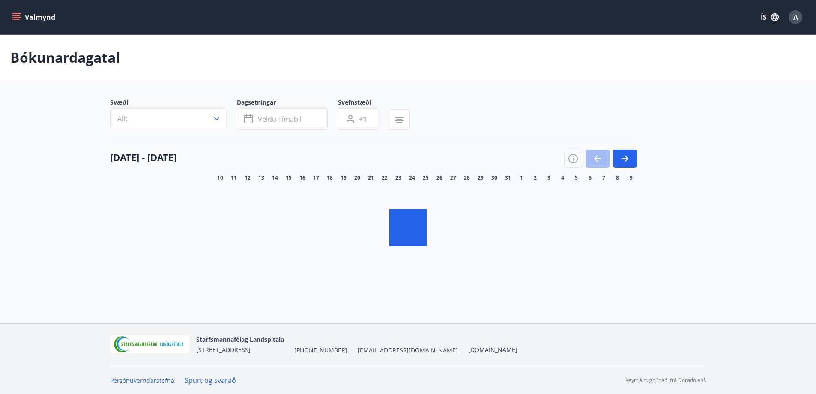
scroll to position [1, 0]
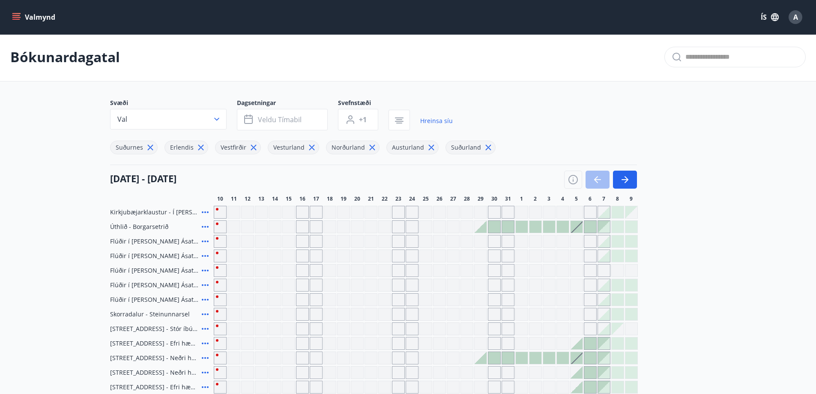
click at [205, 271] on icon at bounding box center [205, 270] width 10 height 10
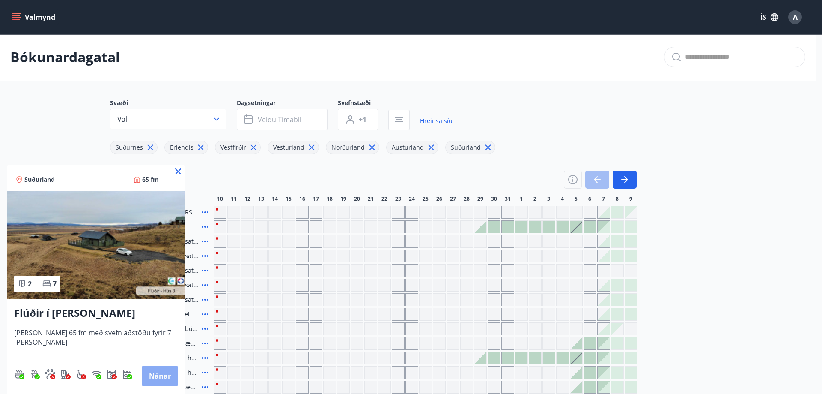
click at [155, 375] on button "Nánar" at bounding box center [160, 375] width 36 height 21
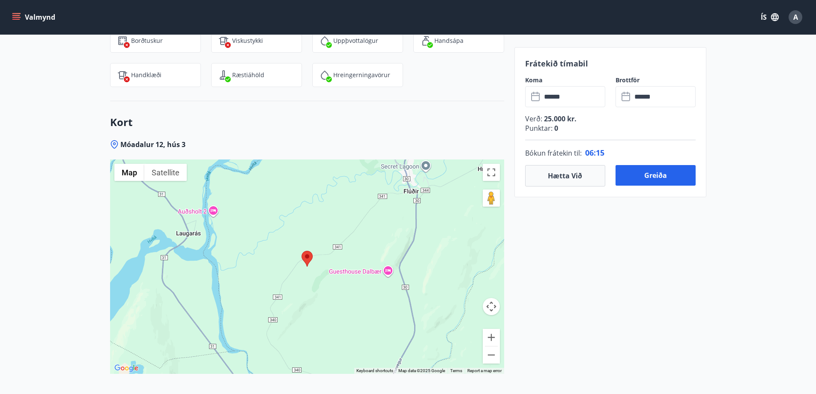
scroll to position [1146, 0]
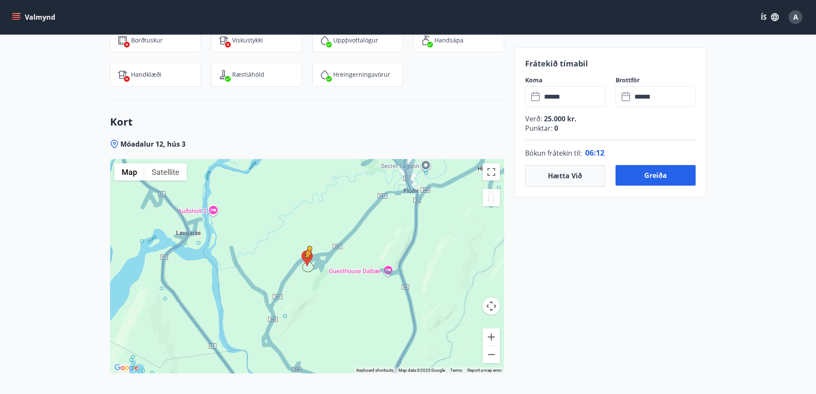
drag, startPoint x: 489, startPoint y: 197, endPoint x: 306, endPoint y: 266, distance: 196.2
click at [306, 266] on div "To activate drag with keyboard, press Alt + Enter. Once in keyboard drag state,…" at bounding box center [307, 266] width 394 height 214
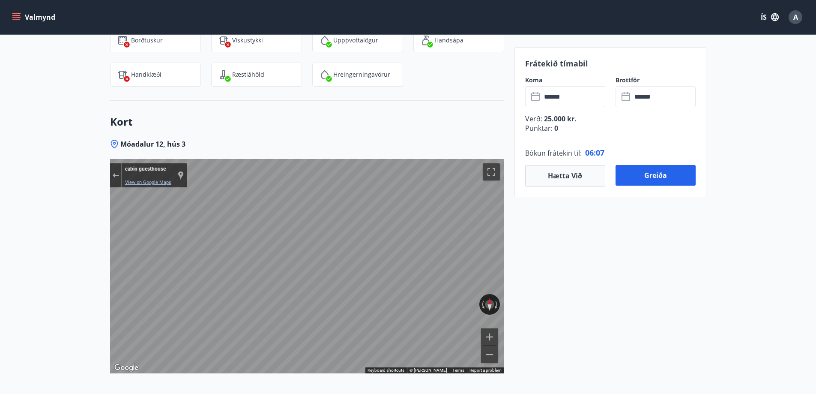
click at [142, 179] on link "View on Google Maps" at bounding box center [148, 182] width 46 height 6
click at [182, 174] on div "Show location on map" at bounding box center [181, 174] width 6 height 9
click at [657, 174] on button "Greiða" at bounding box center [655, 175] width 80 height 21
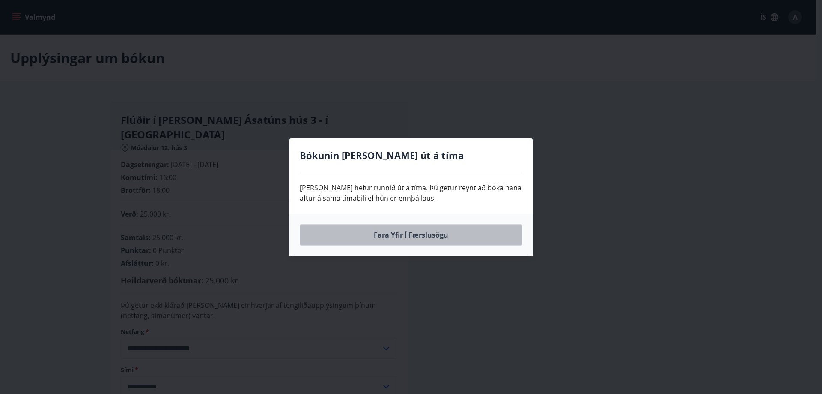
click at [429, 235] on button "Fara yfir í færslusögu" at bounding box center [411, 234] width 223 height 21
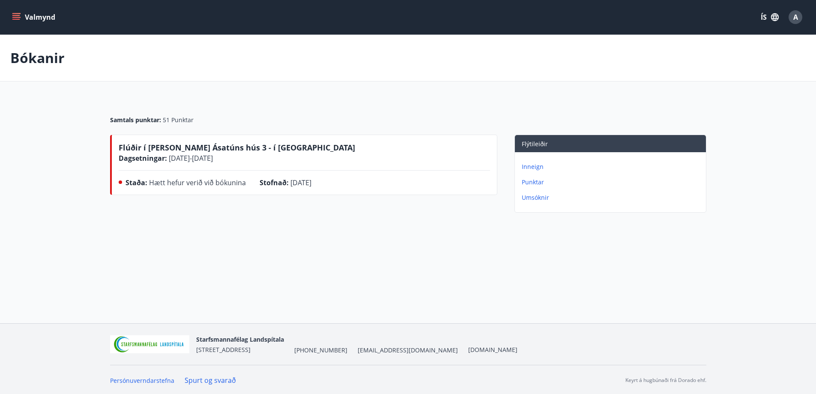
click at [532, 182] on p "Punktar" at bounding box center [612, 182] width 181 height 9
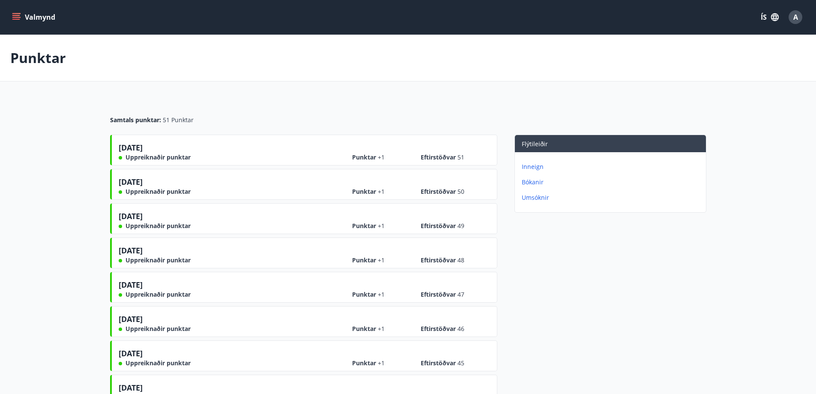
click at [531, 182] on p "Bókanir" at bounding box center [612, 182] width 181 height 9
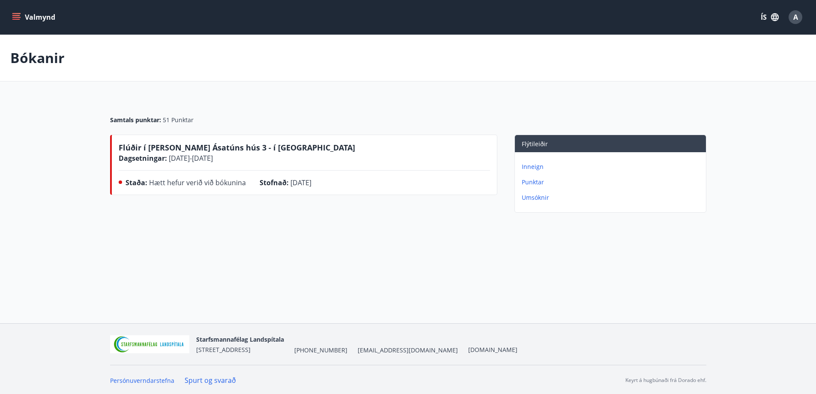
click at [529, 171] on div "Inneign Punktar Umsóknir" at bounding box center [610, 178] width 191 height 53
click at [529, 167] on p "Inneign" at bounding box center [612, 166] width 181 height 9
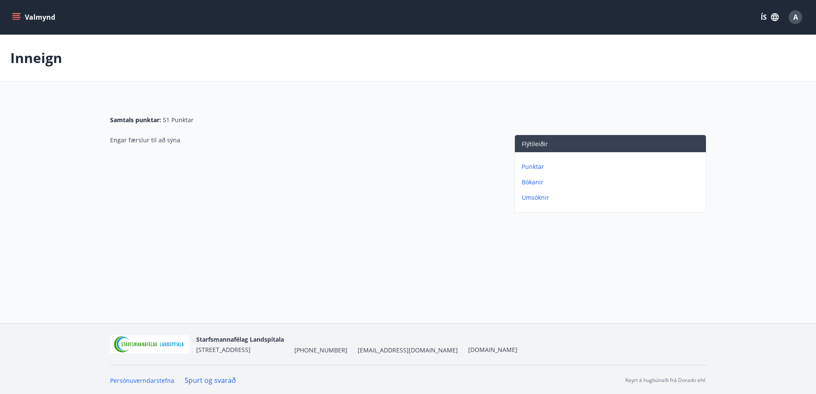
click at [33, 13] on button "Valmynd" at bounding box center [34, 16] width 48 height 15
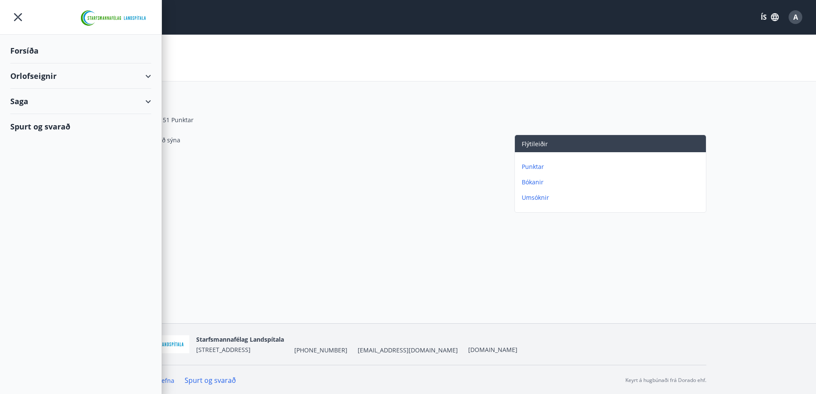
click at [45, 72] on div "Orlofseignir" at bounding box center [80, 75] width 141 height 25
click at [39, 119] on div "Bókunardagatal" at bounding box center [80, 116] width 127 height 18
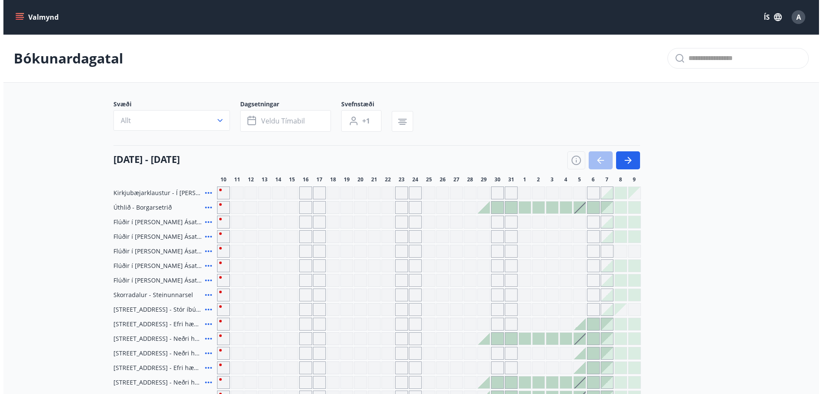
scroll to position [128, 0]
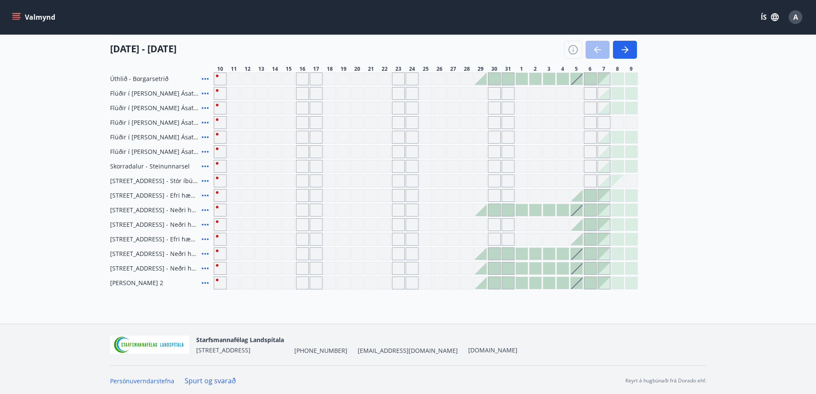
click at [203, 120] on icon at bounding box center [205, 122] width 10 height 10
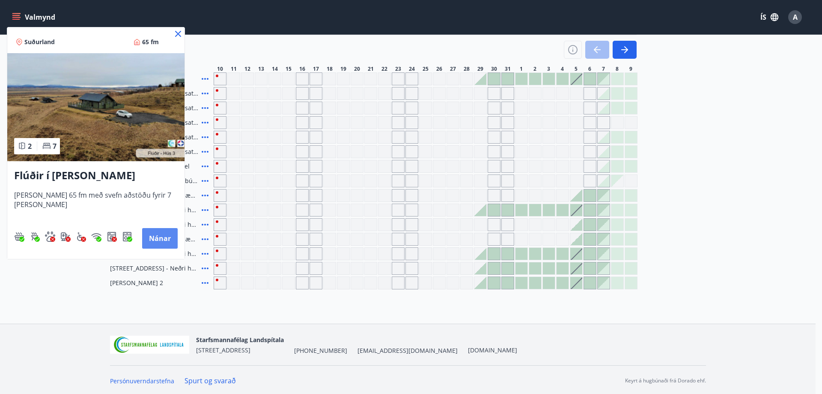
click at [166, 235] on button "Nánar" at bounding box center [160, 238] width 36 height 21
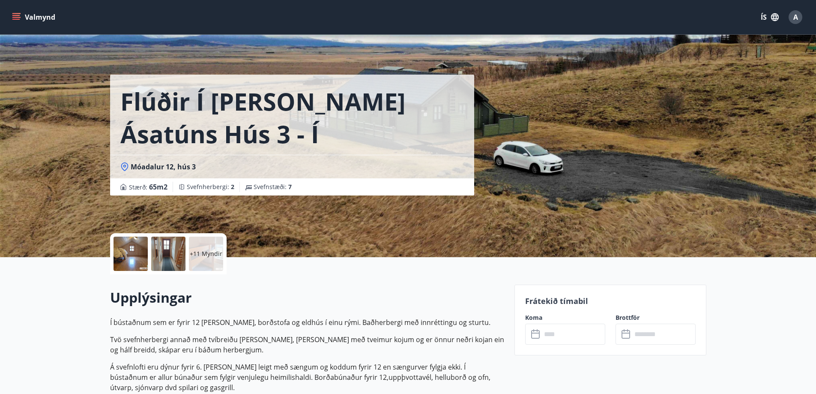
click at [203, 252] on p "+11 Myndir" at bounding box center [206, 253] width 33 height 9
